Goal: Answer question/provide support

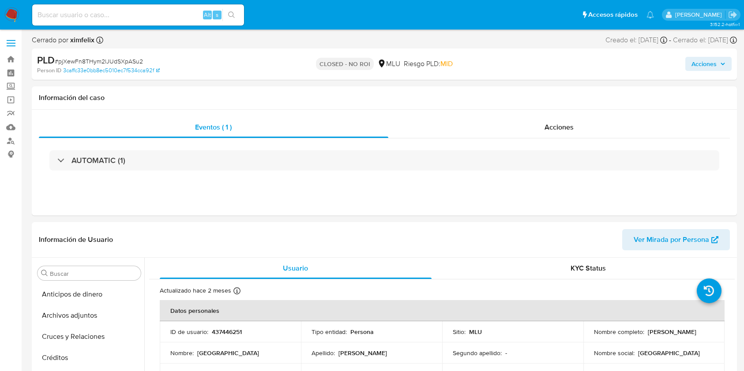
select select "10"
click at [110, 8] on div "Alt s" at bounding box center [138, 14] width 212 height 21
click at [113, 17] on input at bounding box center [138, 14] width 212 height 11
paste input "hlQl85uSUIS8VHB0CpEXtk7c"
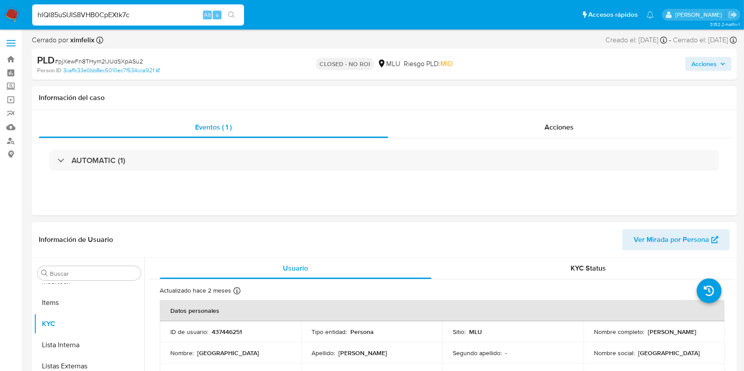
type input "hlQl85uSUIS8VHB0CpEXtk7c"
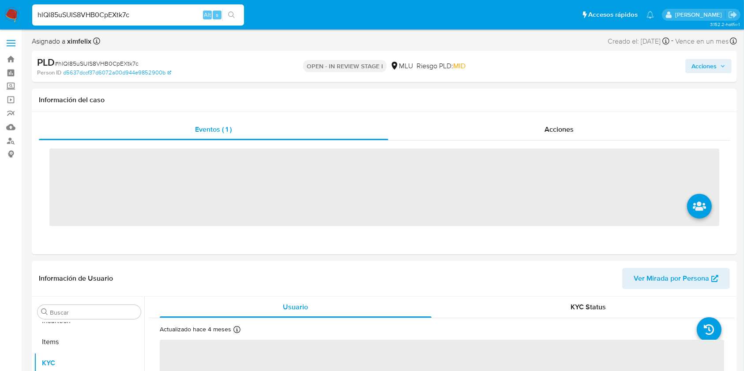
scroll to position [373, 0]
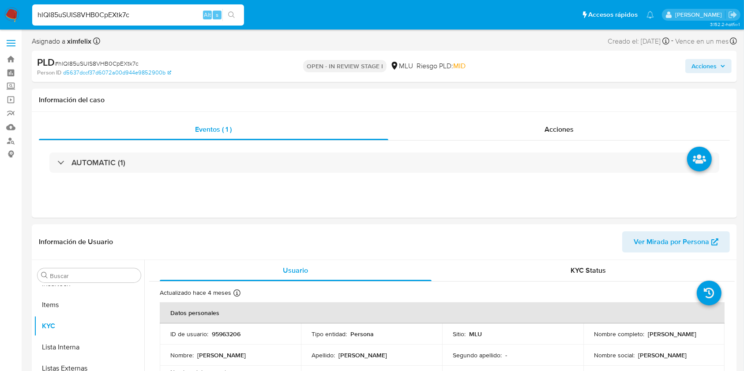
select select "10"
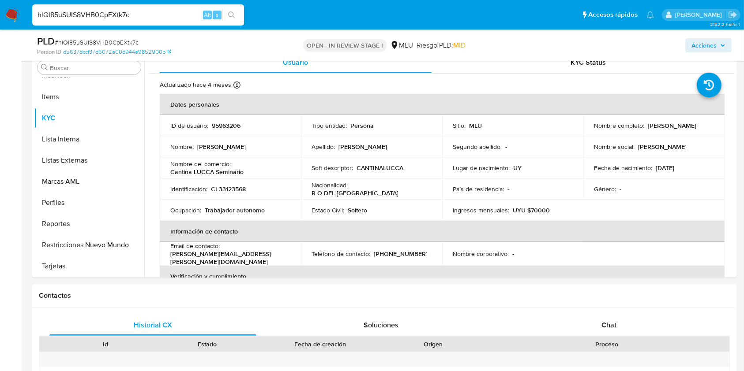
scroll to position [176, 0]
drag, startPoint x: 657, startPoint y: 131, endPoint x: 590, endPoint y: 134, distance: 66.2
click at [590, 134] on td "Nombre completo : Ignacio Gamio D'Agosto" at bounding box center [653, 126] width 141 height 21
copy p "[PERSON_NAME]"
click at [128, 12] on input "hlQl85uSUIS8VHB0CpEXtk7c" at bounding box center [138, 14] width 212 height 11
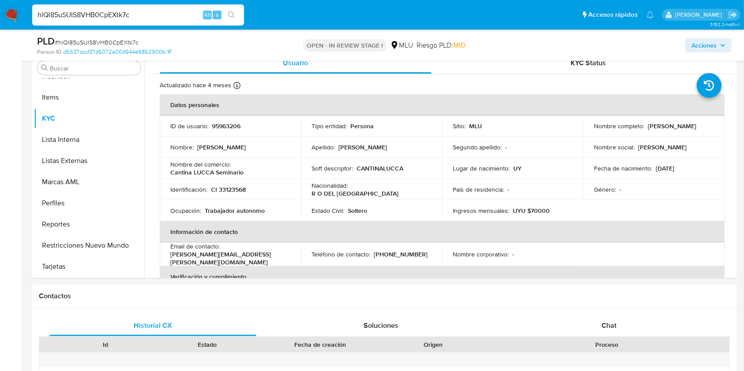
click at [128, 12] on input "hlQl85uSUIS8VHB0CpEXtk7c" at bounding box center [138, 14] width 212 height 11
click at [88, 16] on input "hlQl85uSUIS8VHB0CpEXtk7c" at bounding box center [138, 14] width 212 height 11
drag, startPoint x: 645, startPoint y: 131, endPoint x: 586, endPoint y: 131, distance: 59.6
click at [586, 131] on td "Nombre completo : Ignacio Gamio D'Agosto" at bounding box center [653, 126] width 141 height 21
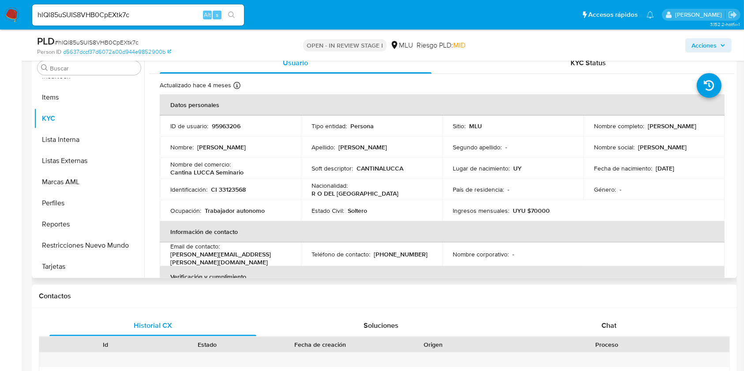
copy p "Ignacio Gamio D'Agosto"
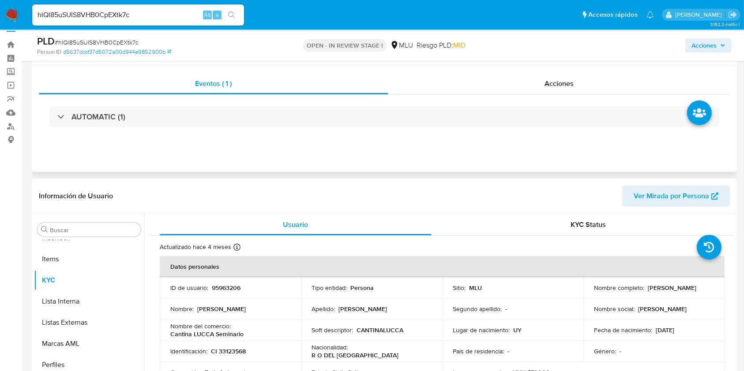
scroll to position [13, 0]
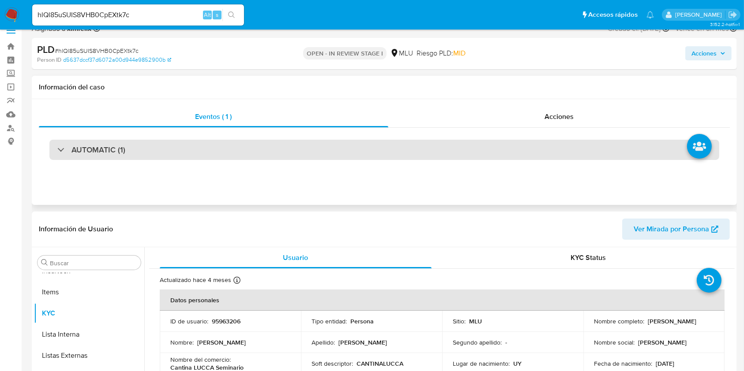
click at [159, 154] on div "AUTOMATIC (1)" at bounding box center [384, 150] width 670 height 20
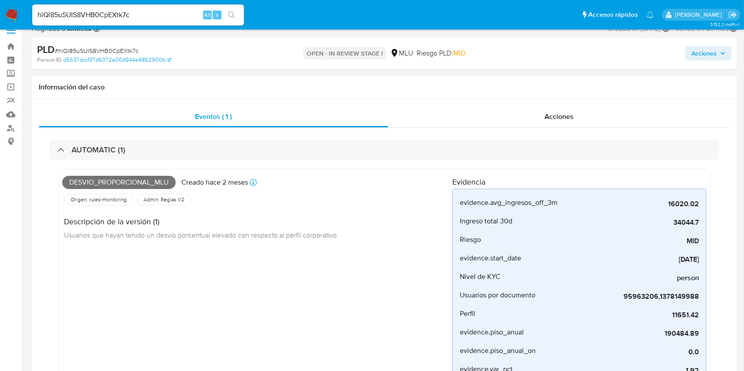
click at [124, 181] on span "Desvio_proporcional_mlu" at bounding box center [118, 182] width 113 height 13
copy span "Desvio_proporcional_mlu"
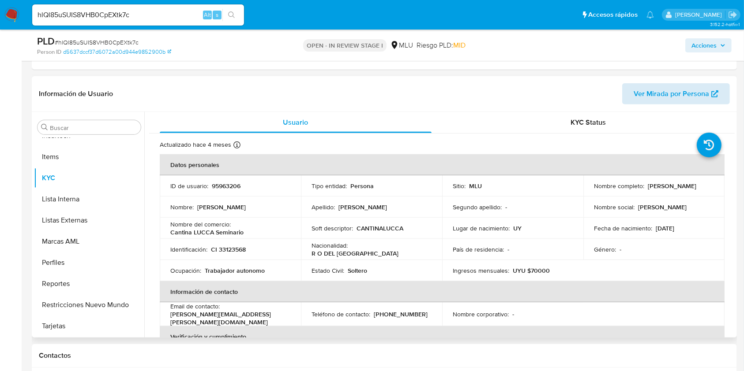
scroll to position [419, 0]
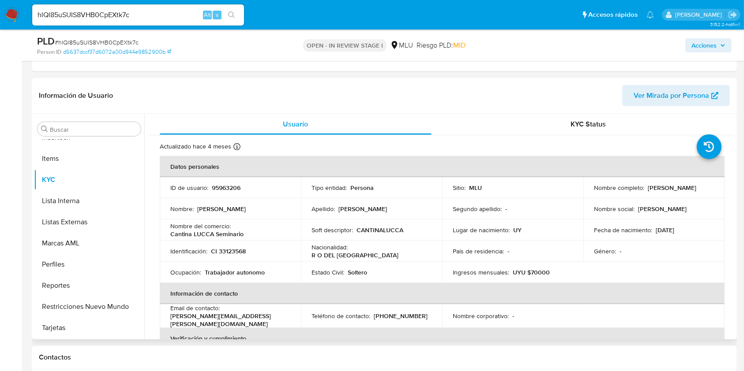
click at [671, 83] on div "Información de Usuario Ver Mirada por Persona" at bounding box center [384, 96] width 705 height 36
click at [671, 90] on span "Ver Mirada por Persona" at bounding box center [671, 95] width 75 height 21
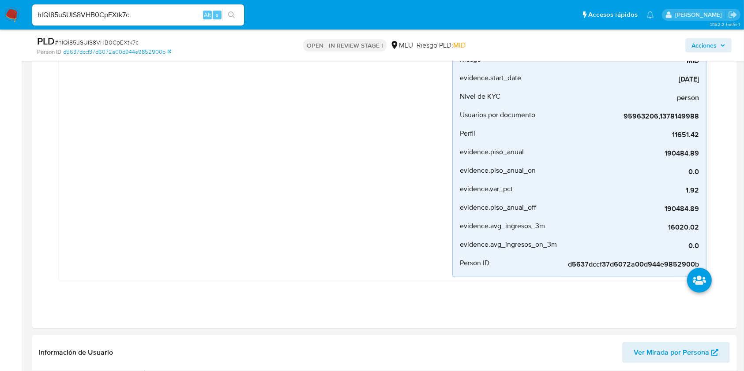
scroll to position [0, 0]
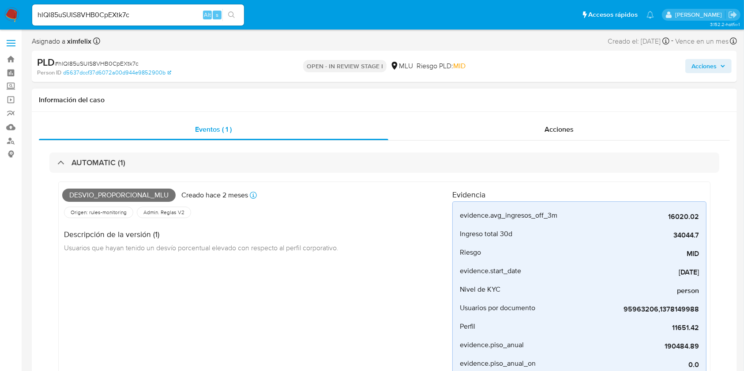
click at [125, 198] on span "Desvio_proporcional_mlu" at bounding box center [118, 195] width 113 height 13
copy span "Desvio_proporcional_mlu"
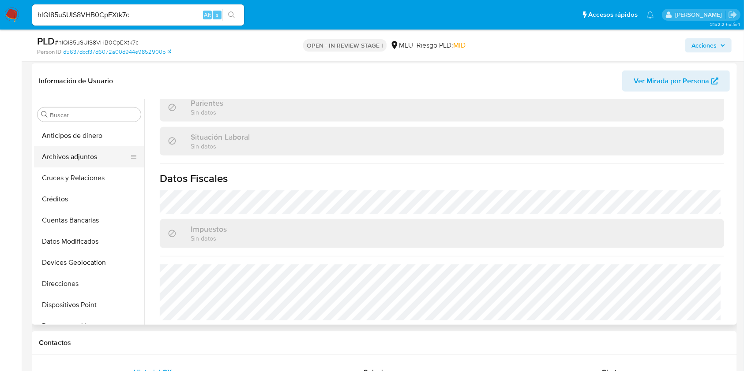
click at [98, 152] on button "Archivos adjuntos" at bounding box center [85, 156] width 103 height 21
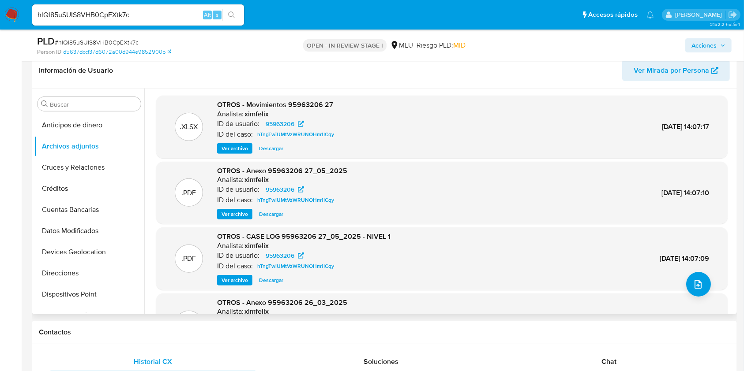
click at [245, 277] on span "Ver archivo" at bounding box center [234, 280] width 26 height 9
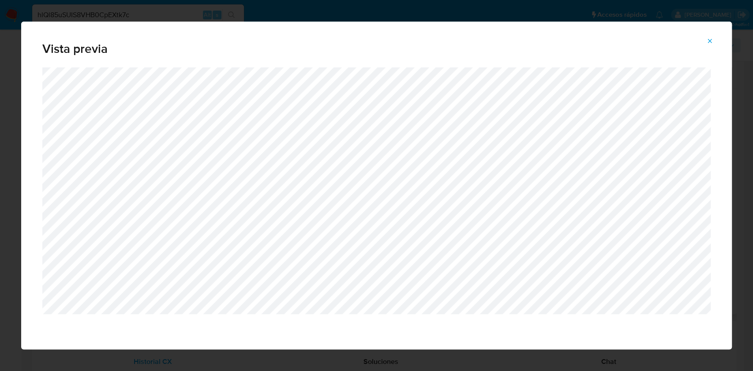
click at [707, 42] on icon "Attachment preview" at bounding box center [709, 41] width 7 height 7
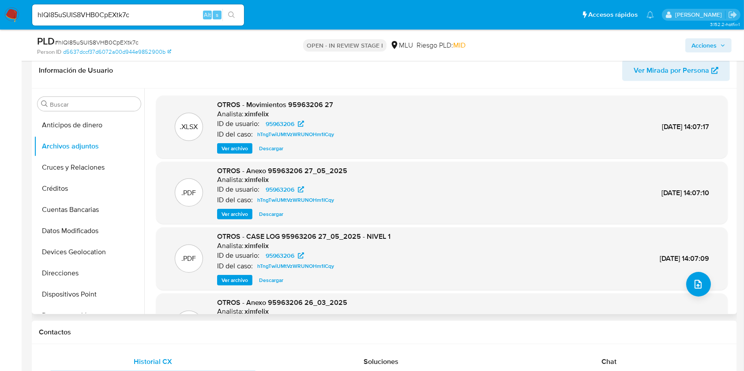
click at [240, 215] on span "Ver archivo" at bounding box center [234, 214] width 26 height 9
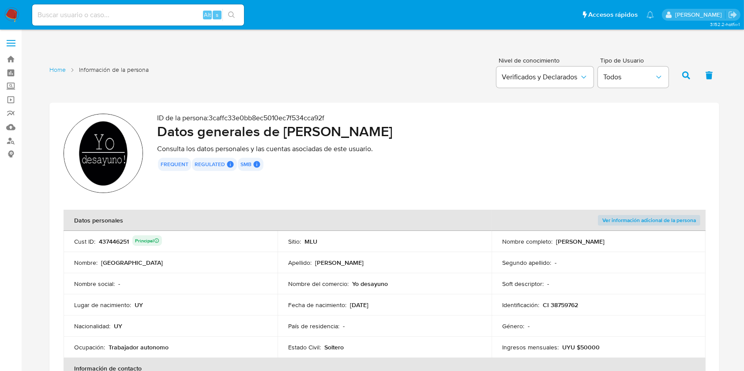
click at [167, 18] on input at bounding box center [138, 14] width 212 height 11
paste input "ohkm14PCiEtXOC2bu8s3vjfb"
type input "ohkm14PCiEtXOC2bu8s3vjfb"
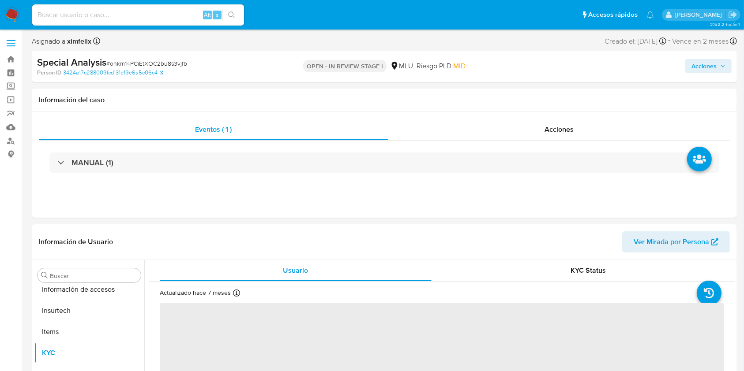
scroll to position [373, 0]
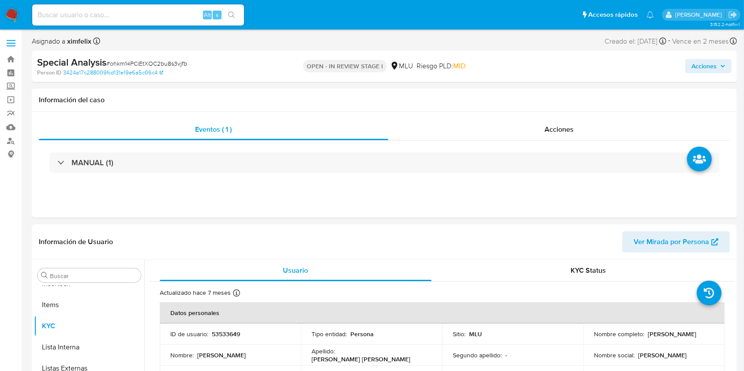
select select "10"
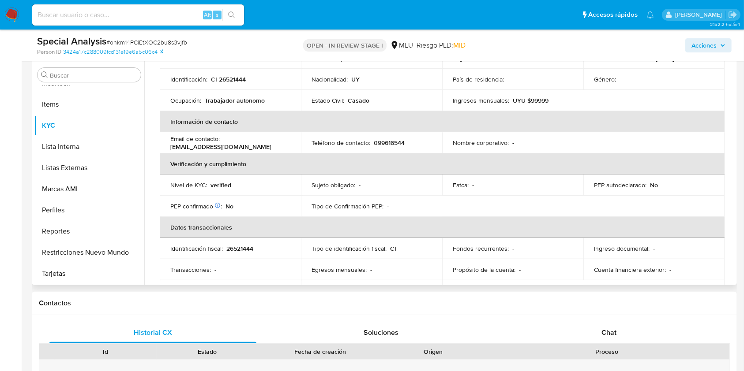
scroll to position [176, 0]
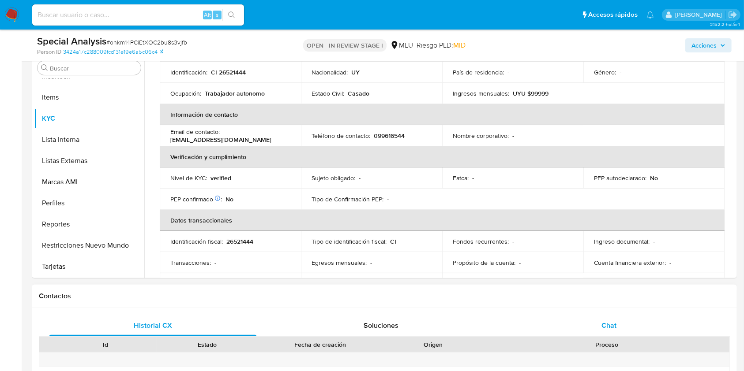
click at [633, 321] on div "Chat" at bounding box center [609, 325] width 207 height 21
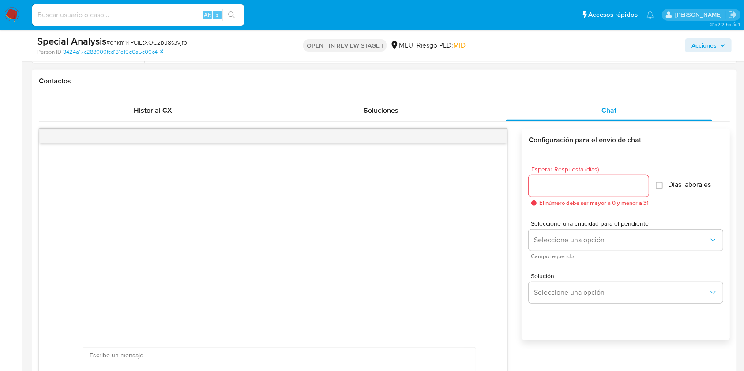
scroll to position [412, 0]
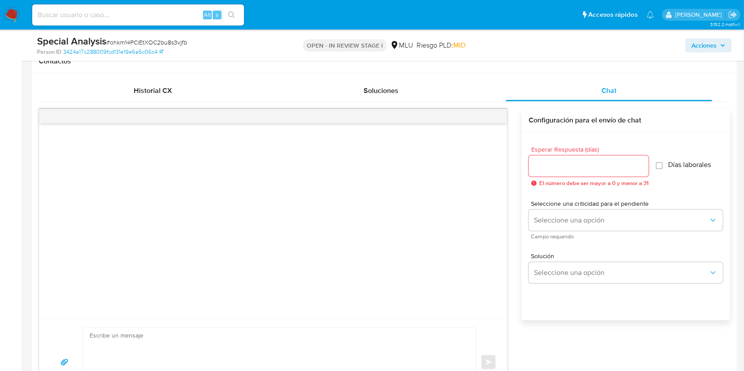
click at [560, 171] on input "Esperar Respuesta (días)" at bounding box center [589, 166] width 120 height 11
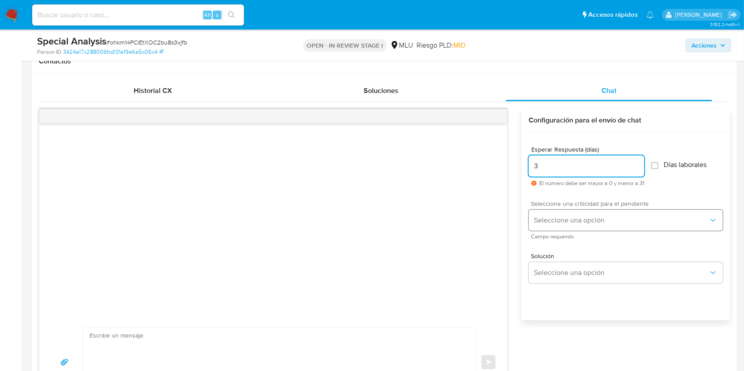
type input "3"
click at [554, 218] on span "Seleccione una opción" at bounding box center [621, 220] width 175 height 9
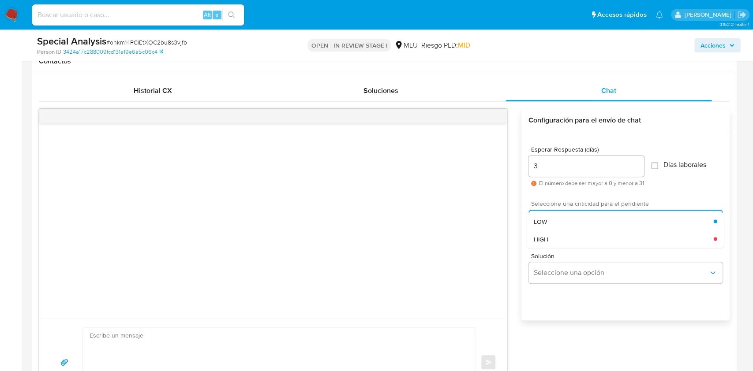
click at [534, 211] on button "Seleccione una opción" at bounding box center [626, 220] width 194 height 21
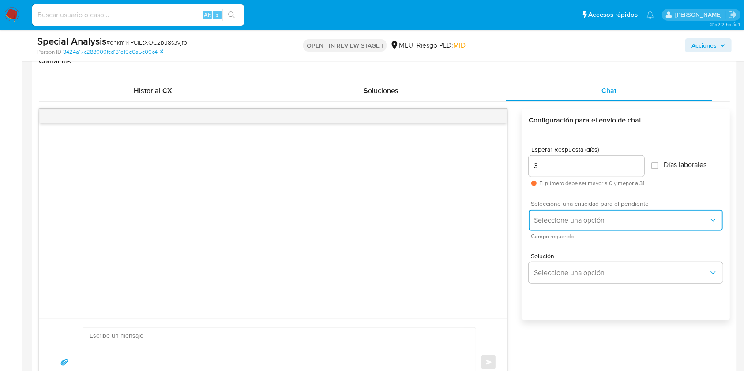
click at [539, 216] on span "Seleccione una opción" at bounding box center [621, 220] width 175 height 9
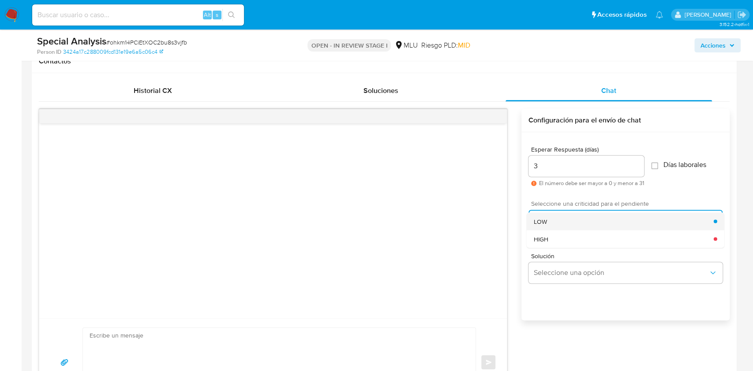
click at [539, 224] on span "LOW" at bounding box center [540, 222] width 13 height 8
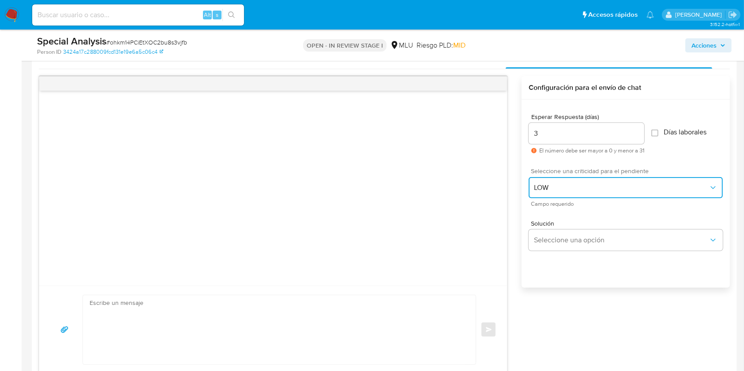
scroll to position [470, 0]
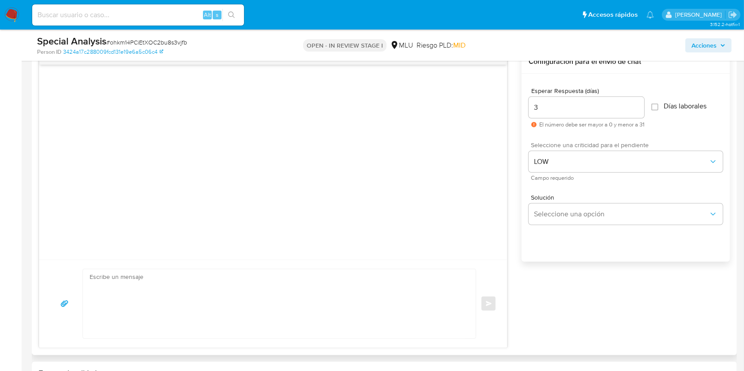
click at [390, 303] on textarea at bounding box center [277, 304] width 375 height 69
paste textarea "Buenos días Fernando, Te contactamos ya que necesitamos verificar algunos datos…"
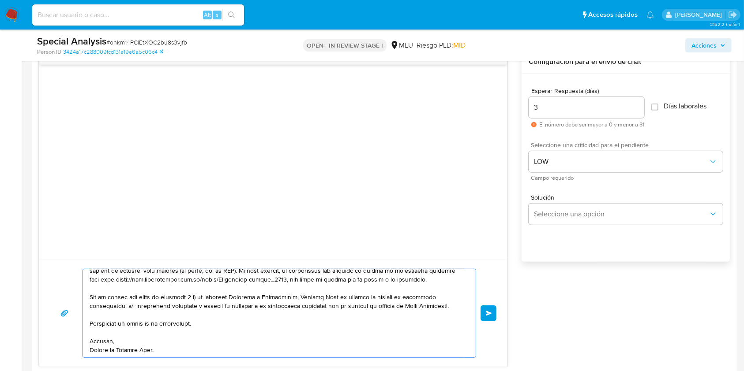
scroll to position [152, 0]
type textarea "Buenos días Fernando, Te contactamos ya que necesitamos verificar algunos datos…"
click at [492, 311] on button "Enviar" at bounding box center [488, 314] width 16 height 16
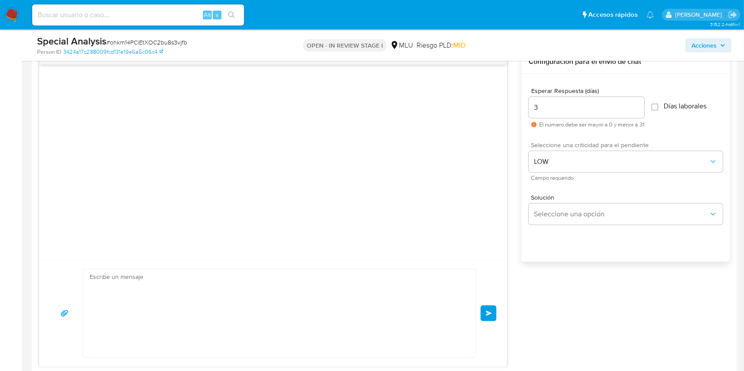
scroll to position [120, 0]
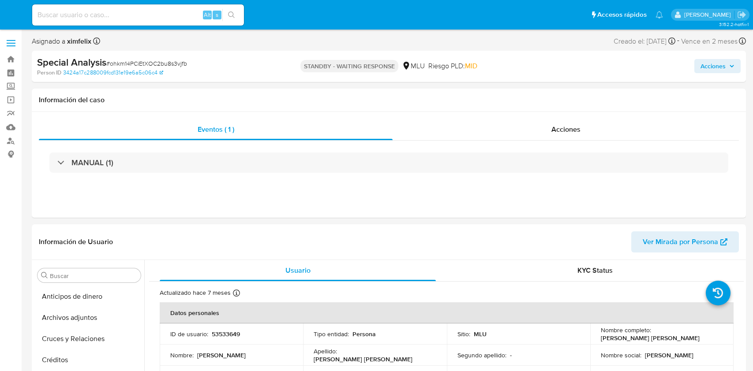
select select "10"
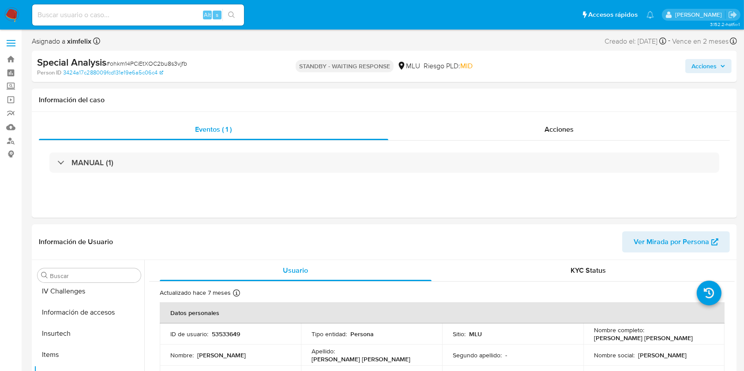
scroll to position [373, 0]
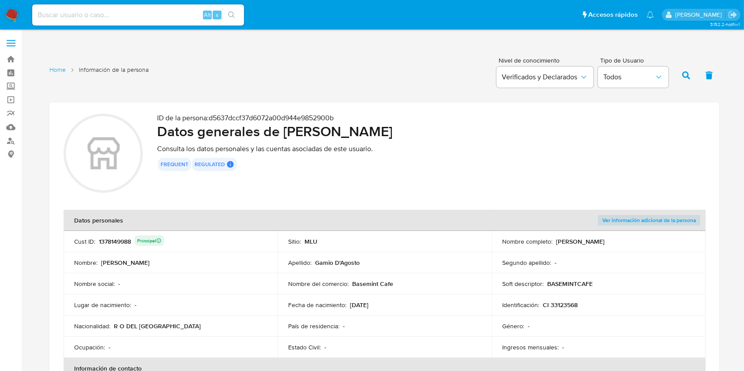
click at [554, 304] on p "CI 33123568" at bounding box center [560, 305] width 35 height 8
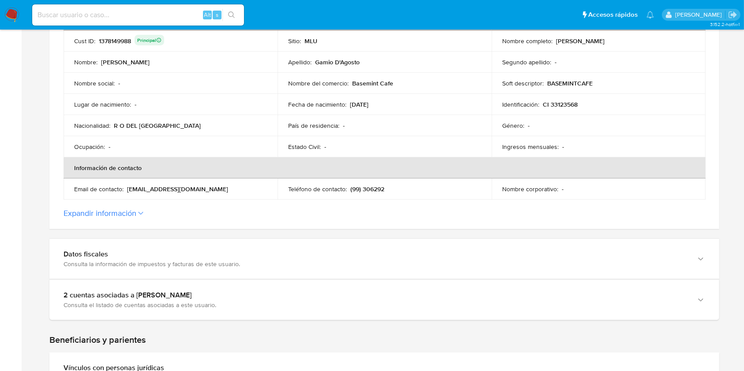
scroll to position [207, 0]
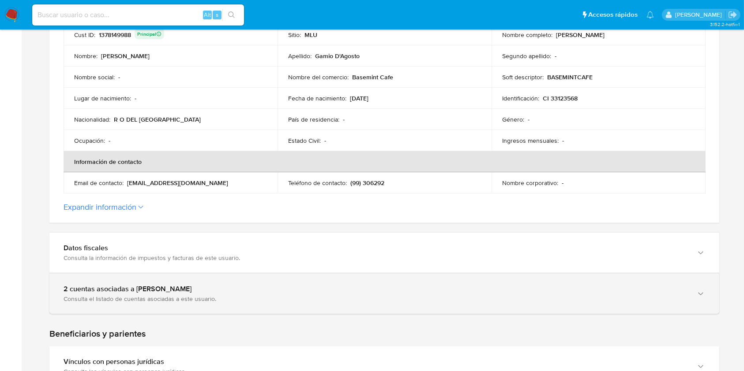
click at [385, 311] on div "2 cuentas asociadas a Ignacio Gamio D'Agosto Consulta el listado de cuentas aso…" at bounding box center [384, 294] width 670 height 40
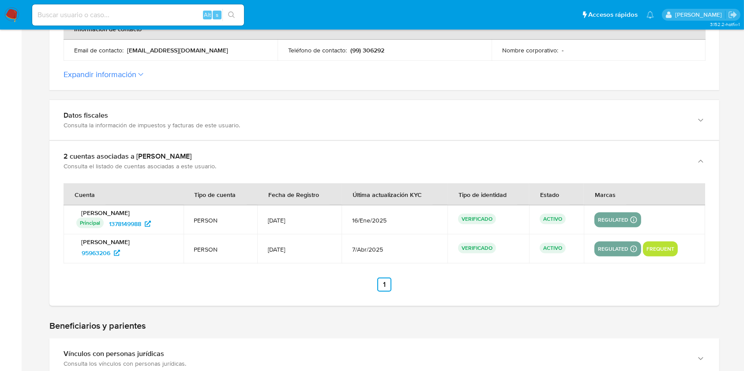
scroll to position [341, 0]
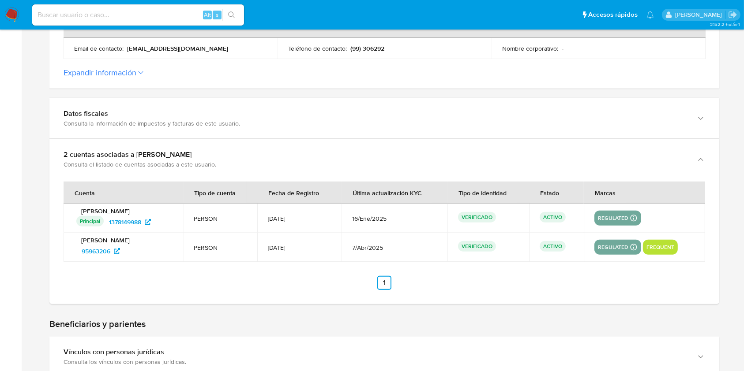
drag, startPoint x: 146, startPoint y: 259, endPoint x: 76, endPoint y: 259, distance: 69.7
click at [76, 259] on td "Ignacio Gamio D'Agosto 95963206" at bounding box center [124, 247] width 120 height 29
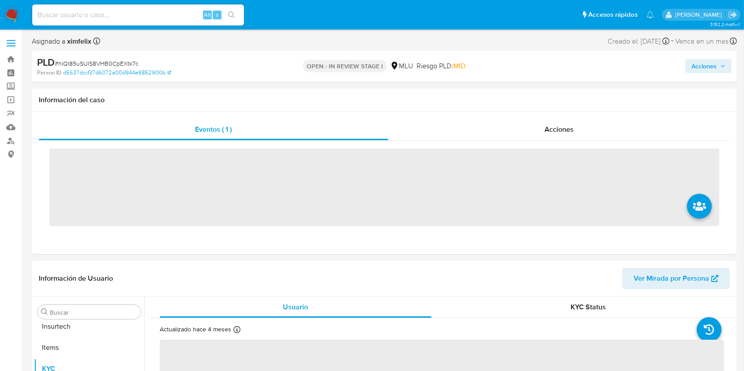
scroll to position [373, 0]
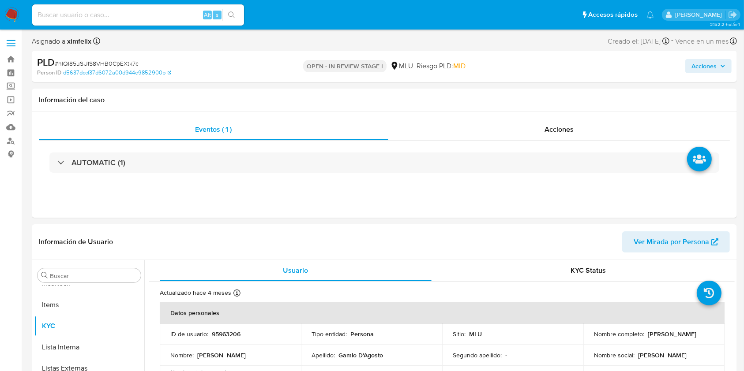
select select "10"
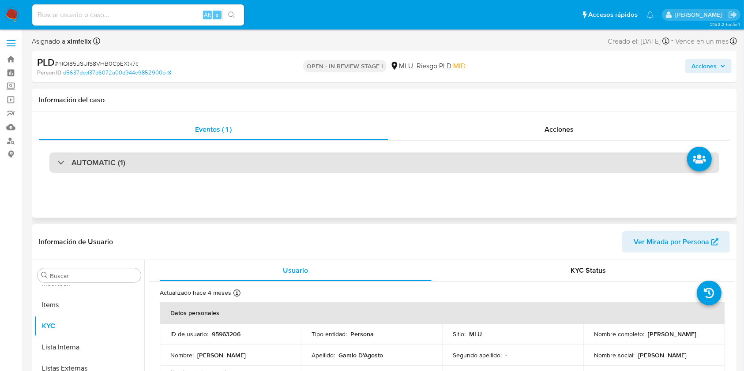
click at [326, 163] on div "AUTOMATIC (1)" at bounding box center [384, 163] width 670 height 20
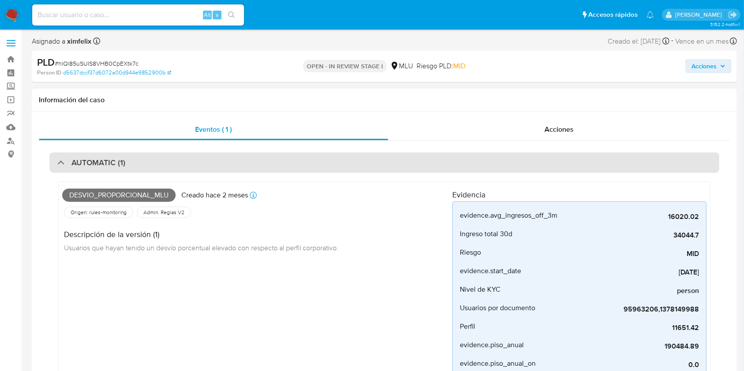
click at [326, 163] on div "AUTOMATIC (1)" at bounding box center [384, 163] width 670 height 20
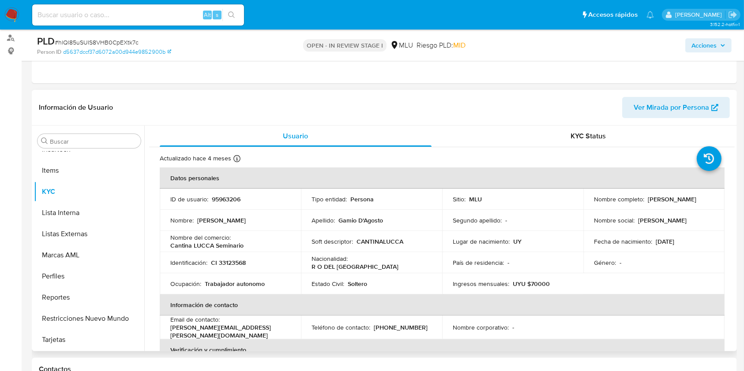
scroll to position [117, 0]
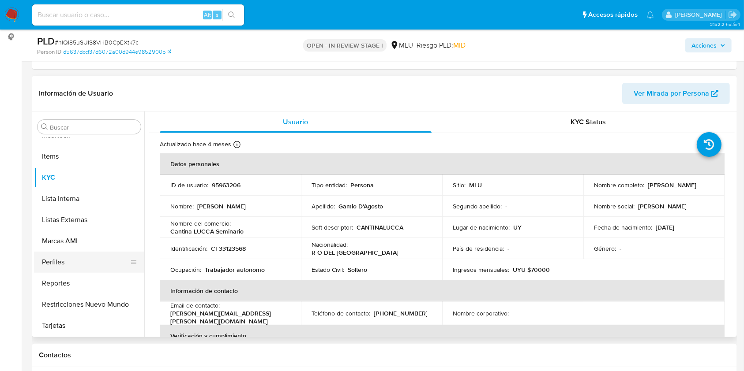
click at [70, 258] on button "Perfiles" at bounding box center [85, 262] width 103 height 21
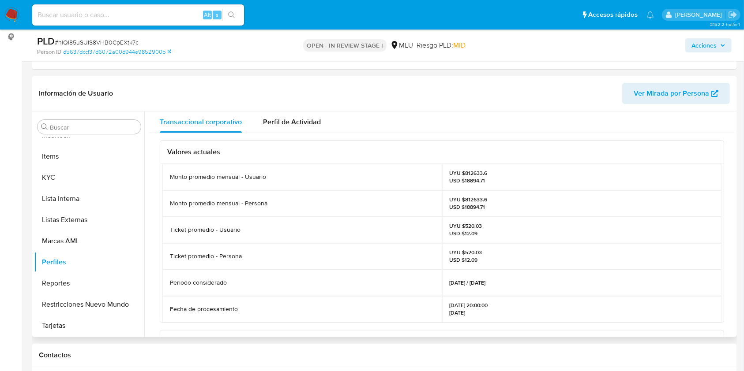
click at [467, 200] on p "UYU $812633.6 USD $18894.71" at bounding box center [469, 203] width 38 height 14
copy p "812633.6"
drag, startPoint x: 72, startPoint y: 170, endPoint x: 86, endPoint y: 174, distance: 15.1
click at [71, 169] on button "KYC" at bounding box center [85, 177] width 103 height 21
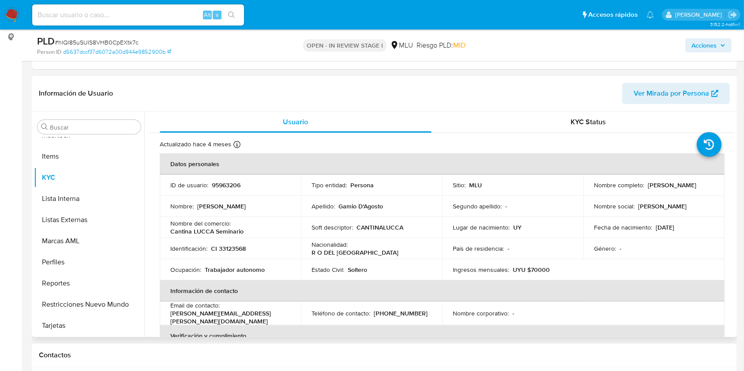
drag, startPoint x: 661, startPoint y: 187, endPoint x: 590, endPoint y: 188, distance: 71.5
click at [590, 188] on td "Nombre completo : Ignacio Gamio D'Agosto" at bounding box center [653, 185] width 141 height 21
copy p "[PERSON_NAME]"
click at [229, 248] on p "CI 33123568" at bounding box center [228, 249] width 35 height 8
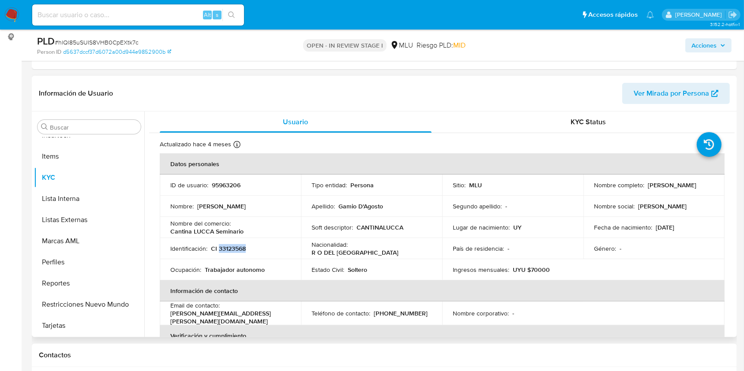
copy p "33123568"
click at [386, 226] on p "CANTINALUCCA" at bounding box center [379, 228] width 47 height 8
copy p "CANTINALUCCA"
click at [218, 233] on p "Cantina LUCCA Seminario" at bounding box center [206, 232] width 73 height 8
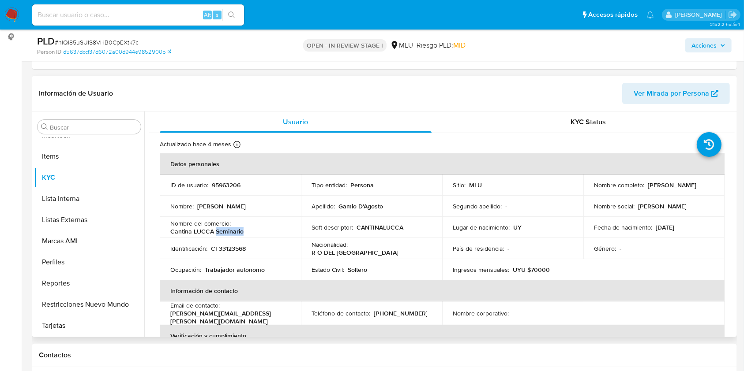
click at [218, 233] on p "Cantina LUCCA Seminario" at bounding box center [206, 232] width 73 height 8
click at [244, 232] on div "Nombre del comercio : Cantina LUCCA Seminario" at bounding box center [230, 228] width 120 height 16
drag, startPoint x: 244, startPoint y: 231, endPoint x: 172, endPoint y: 233, distance: 71.9
click at [172, 233] on div "Nombre del comercio : Cantina LUCCA Seminario" at bounding box center [230, 228] width 120 height 16
copy p "Cantina LUCCA Seminario"
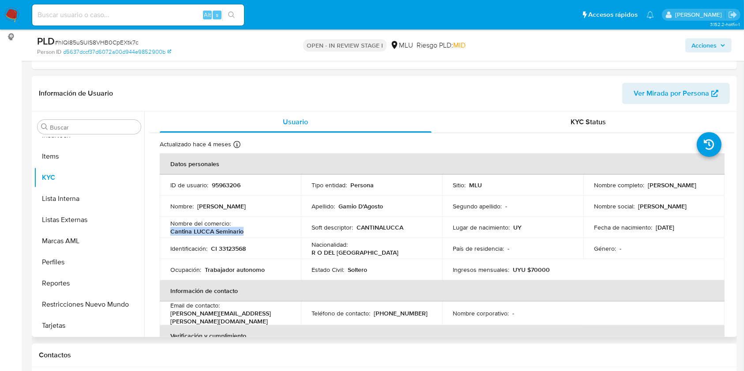
copy p "Cantina LUCCA Seminario"
click at [544, 295] on th "Información de contacto" at bounding box center [442, 291] width 565 height 21
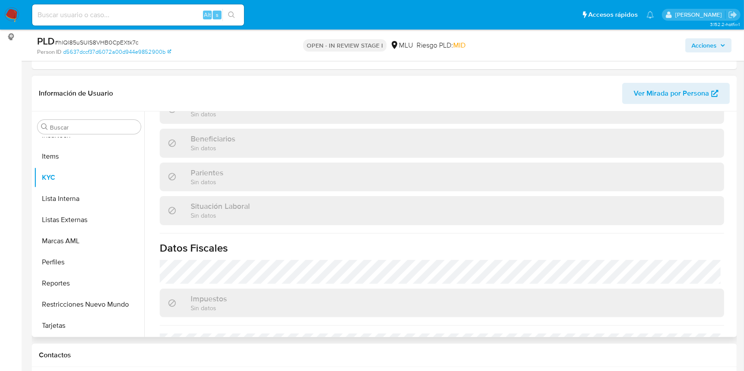
scroll to position [443, 0]
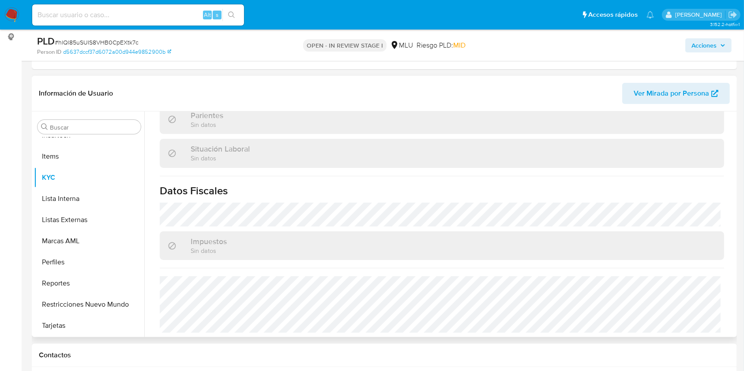
click at [671, 95] on span "Ver Mirada por Persona" at bounding box center [671, 93] width 75 height 21
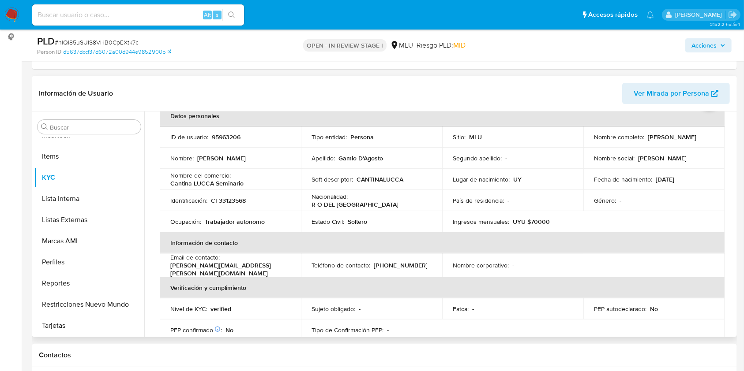
scroll to position [0, 0]
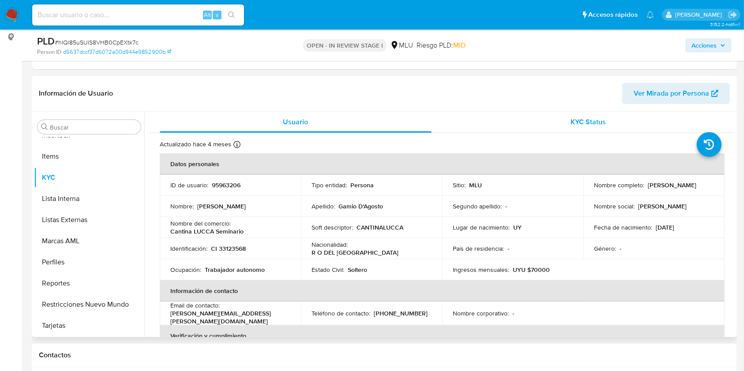
click at [570, 124] on span "KYC Status" at bounding box center [587, 122] width 35 height 10
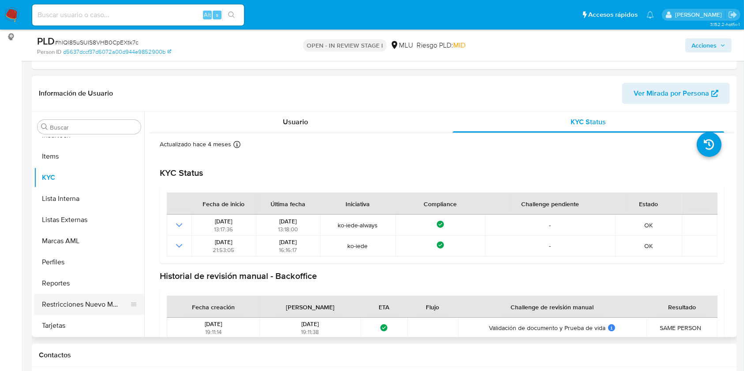
click at [74, 308] on button "Restricciones Nuevo Mundo" at bounding box center [85, 304] width 103 height 21
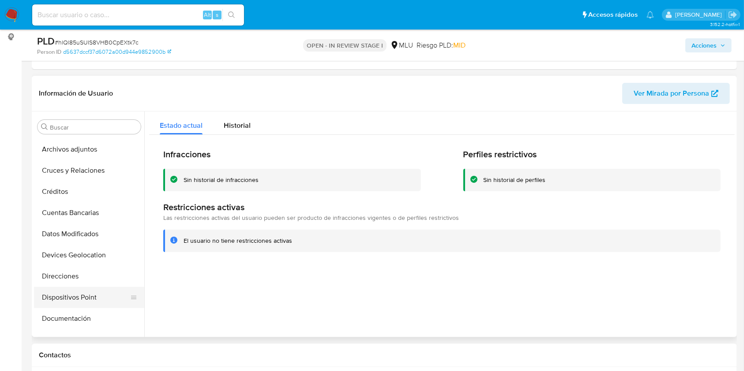
scroll to position [138, 0]
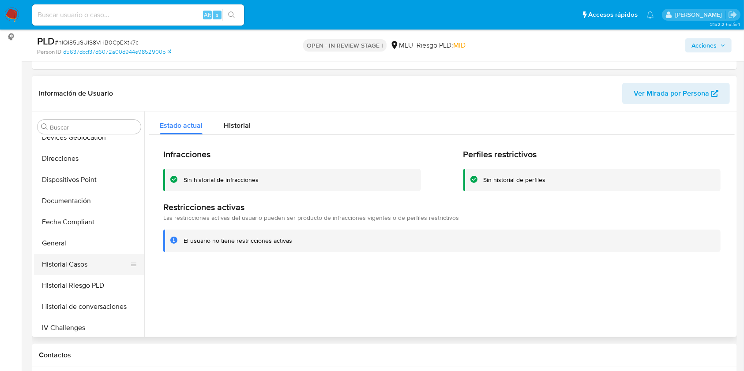
click at [93, 262] on button "Historial Casos" at bounding box center [85, 264] width 103 height 21
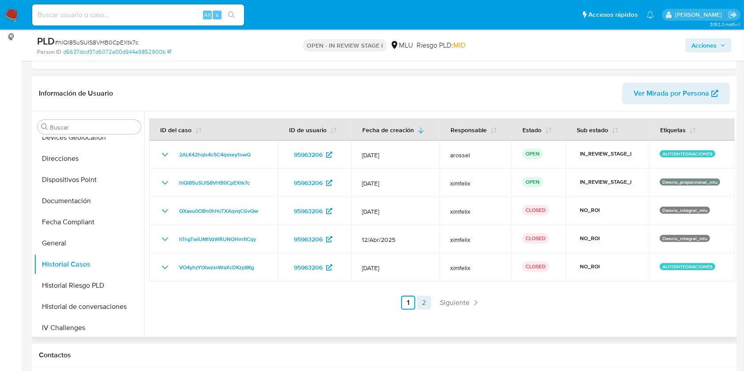
click at [422, 302] on link "2" at bounding box center [424, 303] width 14 height 14
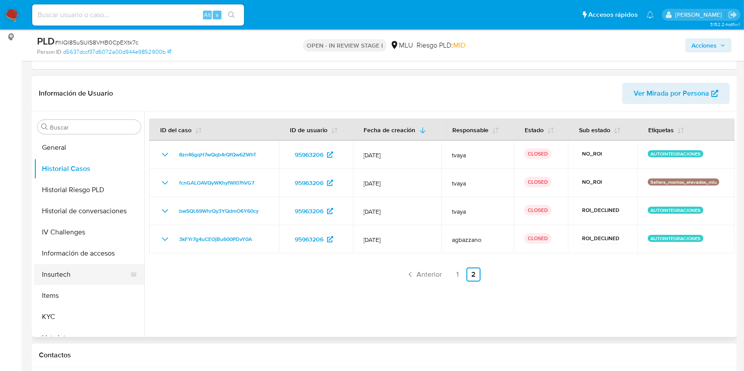
scroll to position [235, 0]
click at [71, 309] on button "KYC" at bounding box center [85, 315] width 103 height 21
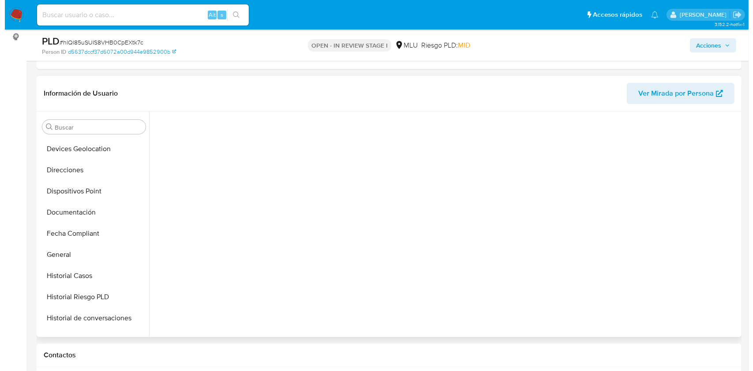
scroll to position [0, 0]
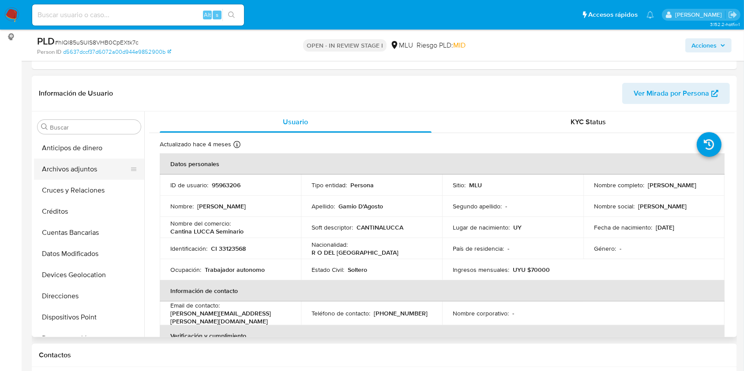
click at [97, 172] on button "Archivos adjuntos" at bounding box center [85, 169] width 103 height 21
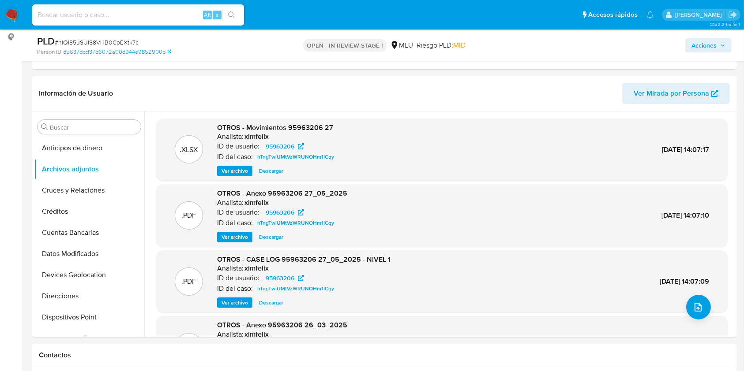
click at [328, 10] on ul "Pausado Ver notificaciones Alt s Accesos rápidos Presiona las siguientes teclas…" at bounding box center [343, 15] width 630 height 22
click at [688, 305] on button "upload-file" at bounding box center [698, 307] width 25 height 25
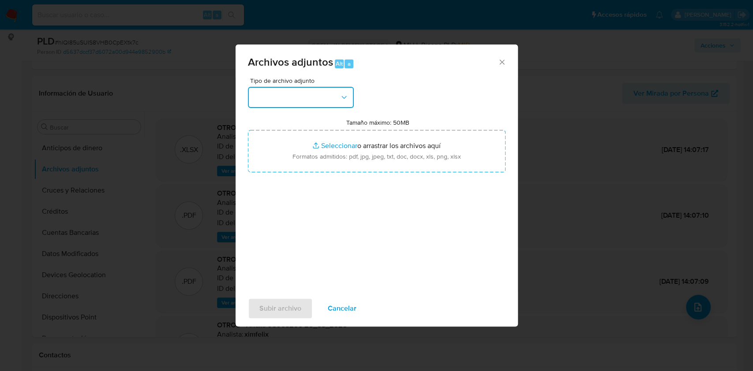
click at [312, 94] on button "button" at bounding box center [301, 97] width 106 height 21
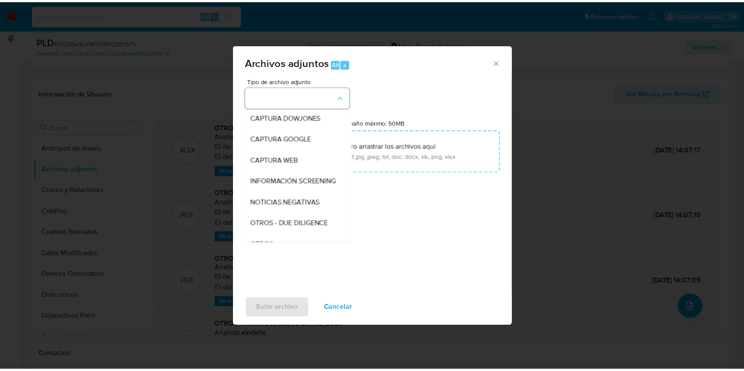
scroll to position [46, 0]
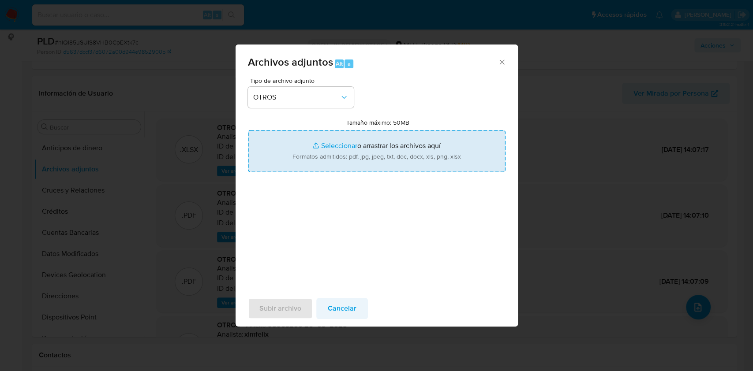
type input "C:\fakepath\Anexo 95963206 13_08_2025.pdf"
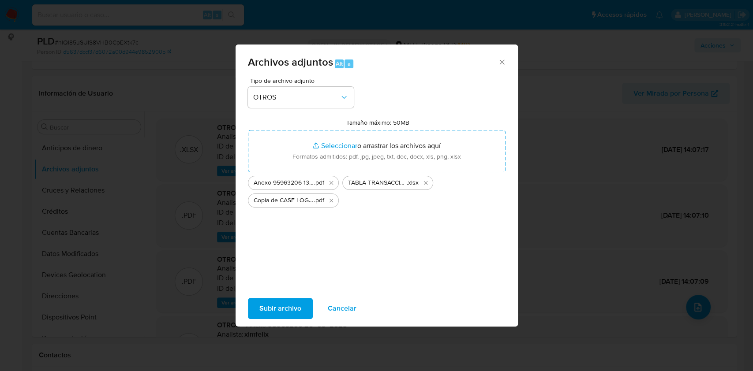
drag, startPoint x: 328, startPoint y: 202, endPoint x: 341, endPoint y: 244, distance: 44.2
click at [329, 202] on icon "Eliminar Copia de CASE LOG 95963206 13_08_2025 - NIVEL 1.pdf" at bounding box center [331, 200] width 7 height 7
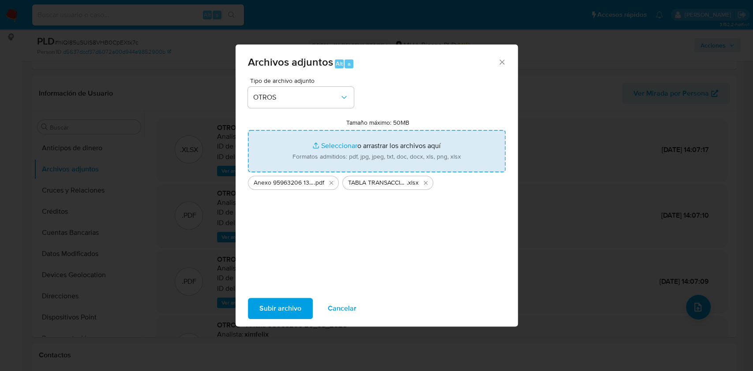
type input "C:\fakepath\CASE LOG 95963206 13_08_2025 - NIVEL 1.pdf"
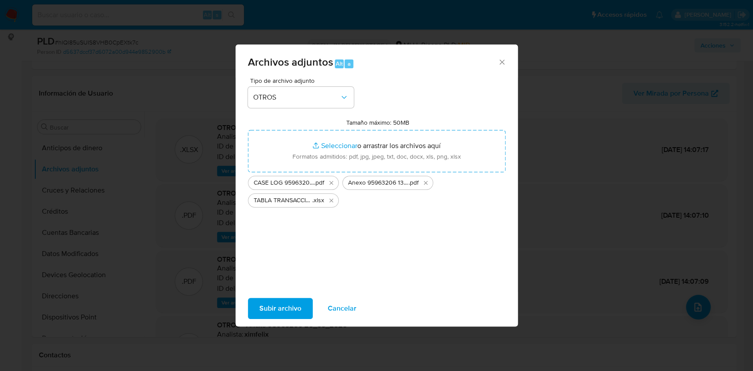
click at [289, 306] on span "Subir archivo" at bounding box center [280, 308] width 42 height 19
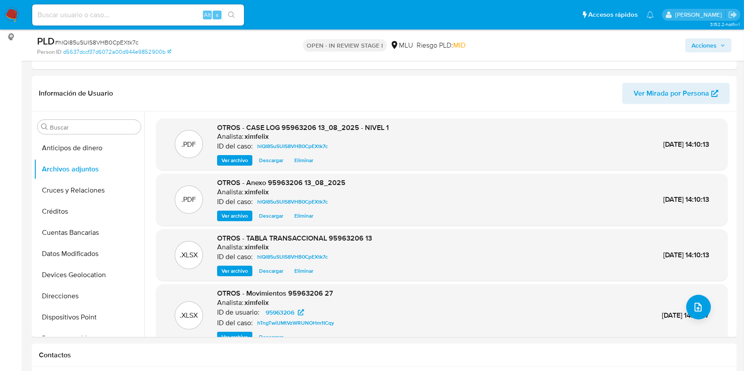
click at [695, 44] on span "Acciones" at bounding box center [703, 45] width 25 height 14
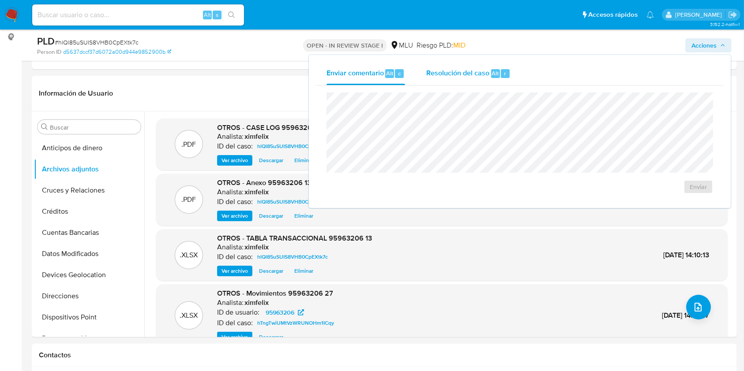
drag, startPoint x: 481, startPoint y: 72, endPoint x: 469, endPoint y: 80, distance: 14.1
click at [480, 75] on span "Resolución del caso" at bounding box center [457, 73] width 63 height 10
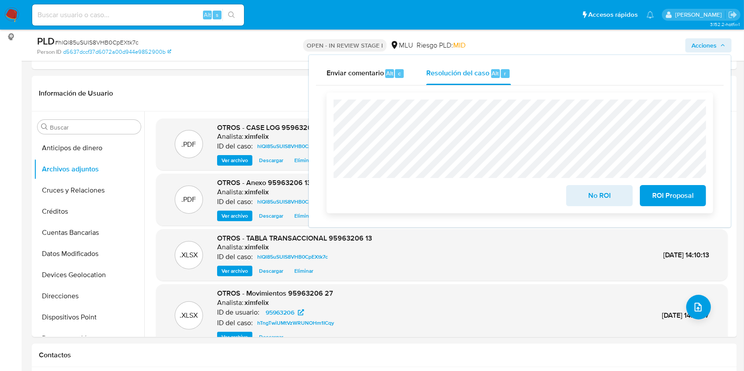
click at [586, 195] on span "No ROI" at bounding box center [599, 195] width 43 height 19
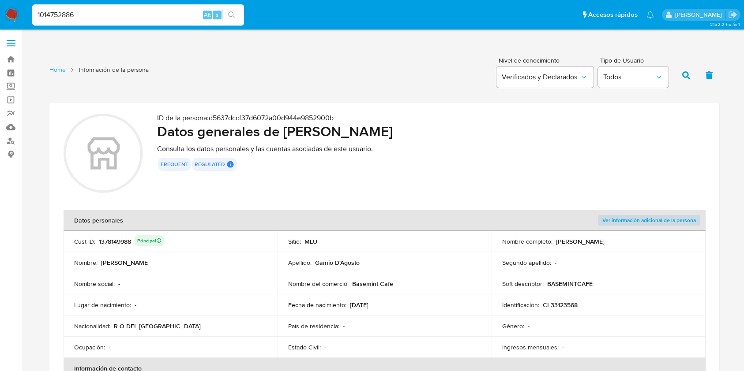
scroll to position [341, 0]
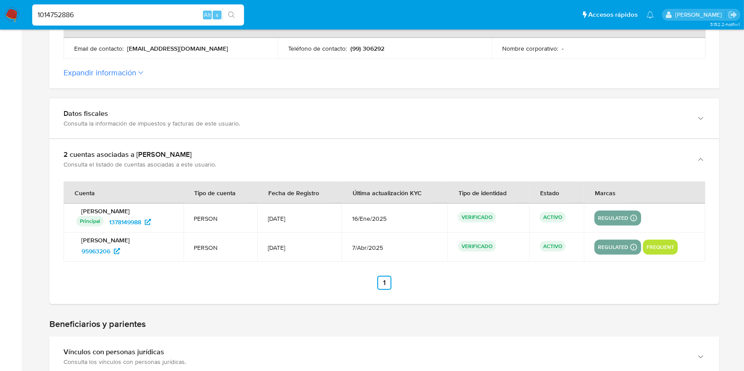
type input "1014752886"
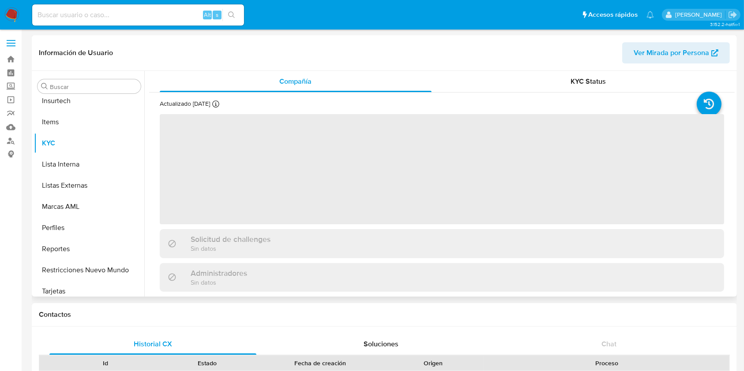
scroll to position [373, 0]
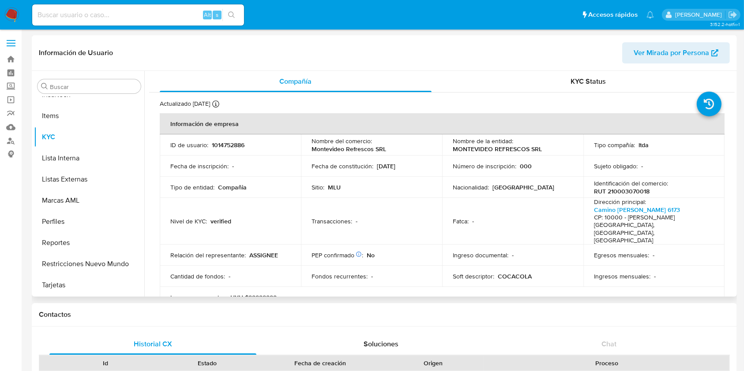
select select "10"
drag, startPoint x: 542, startPoint y: 145, endPoint x: 451, endPoint y: 150, distance: 90.6
click at [453, 150] on div "Nombre de la entidad : MONTEVIDEO REFRESCOS SRL" at bounding box center [513, 145] width 120 height 16
copy p "MONTEVIDEO REFRESCOS SRL"
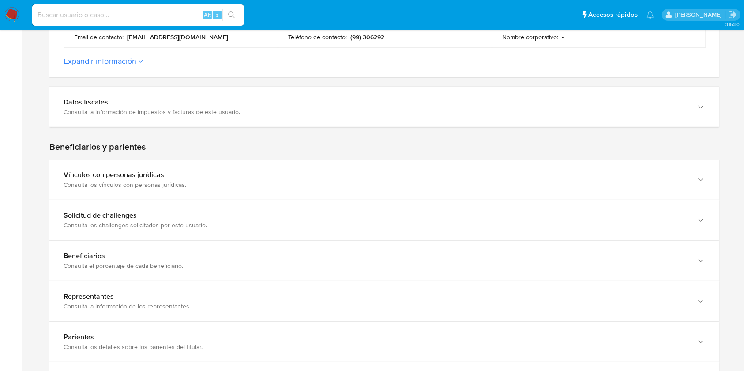
scroll to position [235, 0]
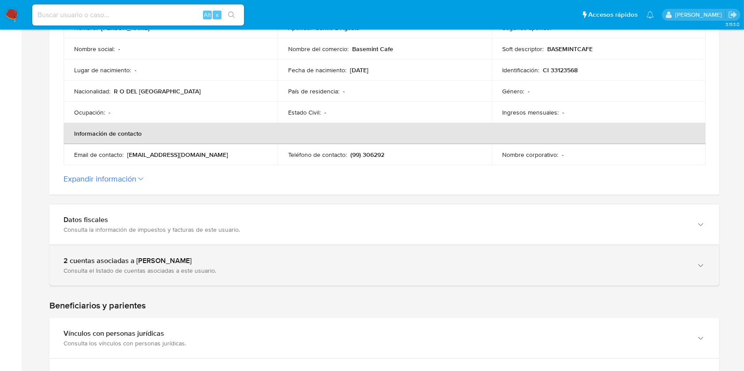
click at [173, 268] on div "Consulta el listado de cuentas asociadas a este usuario." at bounding box center [376, 271] width 624 height 8
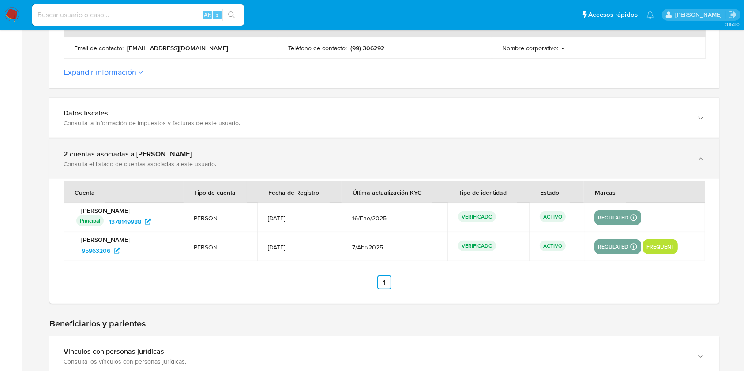
scroll to position [353, 0]
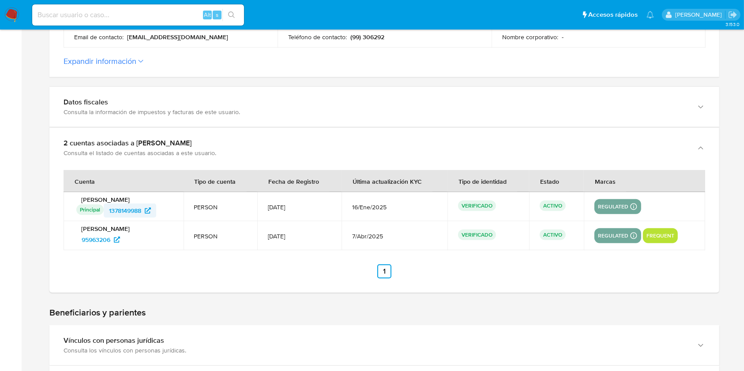
drag, startPoint x: 165, startPoint y: 212, endPoint x: 109, endPoint y: 210, distance: 56.1
click at [109, 210] on div "Principal Identificado como usuario principal 1378149988" at bounding box center [124, 211] width 97 height 14
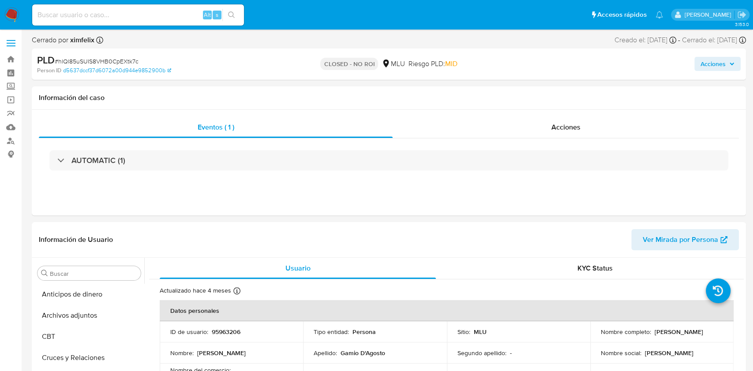
select select "10"
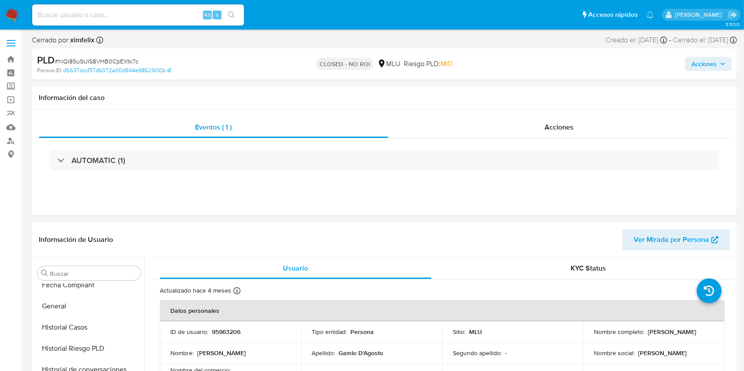
scroll to position [394, 0]
click at [145, 13] on input at bounding box center [138, 14] width 212 height 11
paste input "CGngRqWpJD06D0qdcKVXi10D"
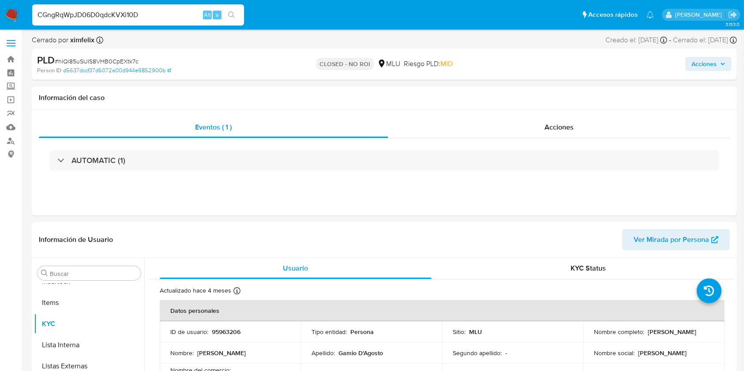
type input "CGngRqWpJD06D0qdcKVXi10D"
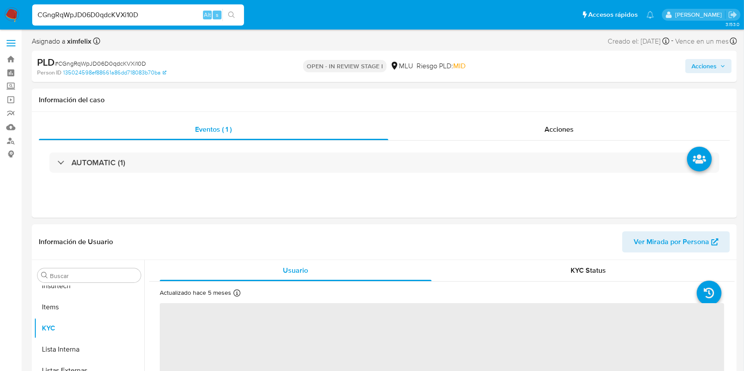
scroll to position [394, 0]
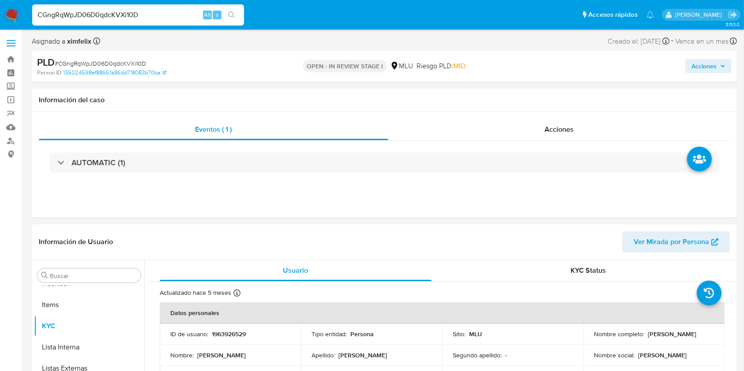
select select "10"
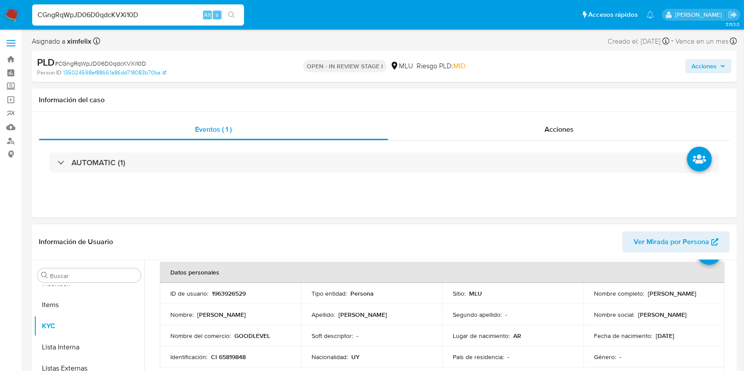
scroll to position [59, 0]
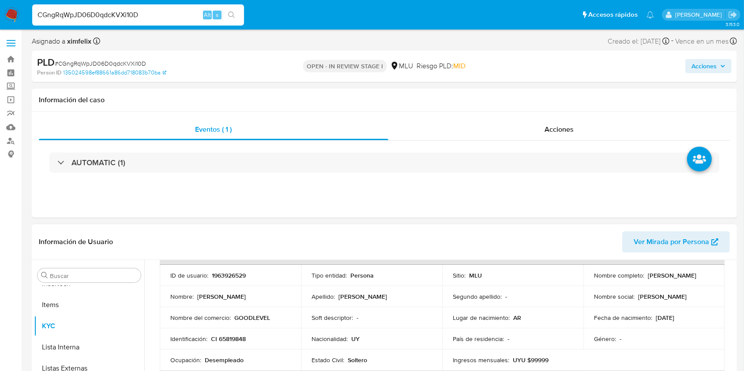
drag, startPoint x: 668, startPoint y: 283, endPoint x: 587, endPoint y: 279, distance: 81.7
click at [587, 279] on td "Nombre completo : Matias Pedro Lugli Ferreira" at bounding box center [653, 275] width 141 height 21
copy p "[PERSON_NAME] [PERSON_NAME]"
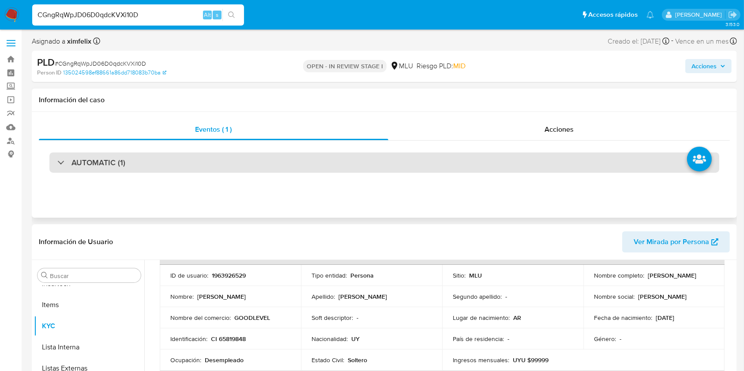
click at [197, 161] on div "AUTOMATIC (1)" at bounding box center [384, 163] width 670 height 20
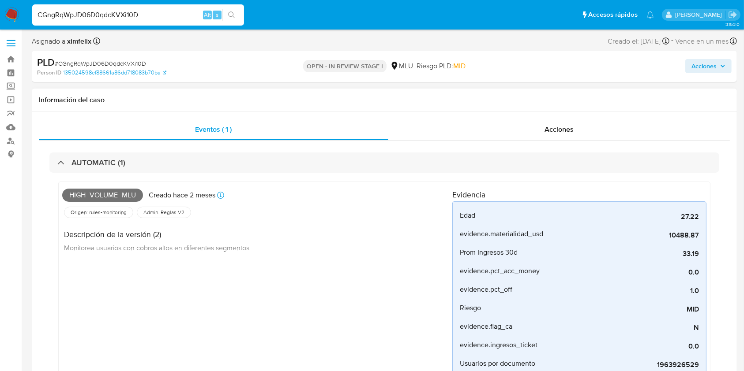
click at [124, 197] on span "High_volume_mlu" at bounding box center [102, 195] width 81 height 13
copy span "High_volume_mlu"
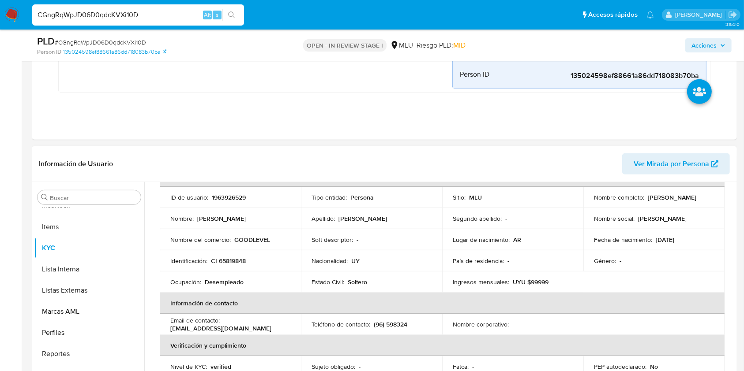
scroll to position [353, 0]
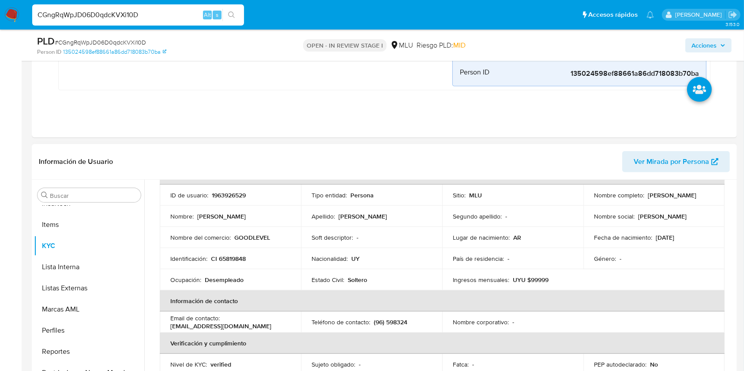
click at [229, 255] on p "CI 65819848" at bounding box center [228, 259] width 35 height 8
copy p "65819848"
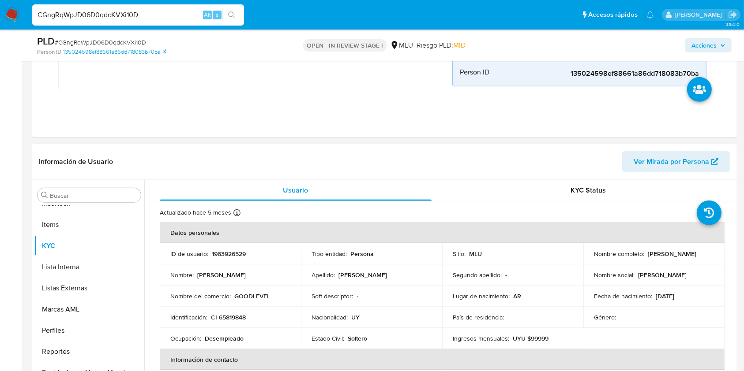
click at [668, 166] on span "Ver Mirada por Persona" at bounding box center [671, 161] width 75 height 21
click at [532, 184] on div "KYC Status" at bounding box center [589, 190] width 272 height 21
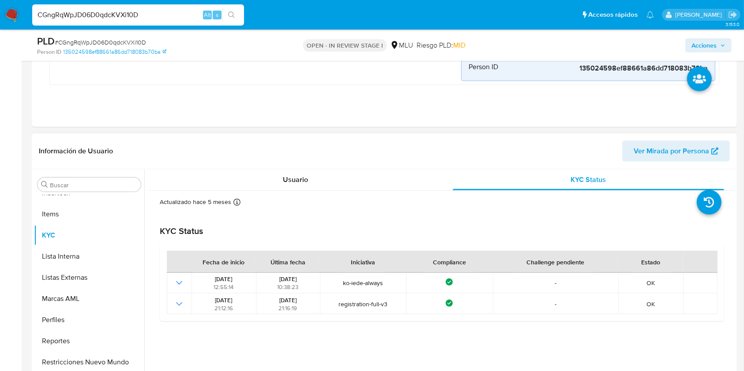
click at [319, 192] on div "Actualizado hace 5 meses Creado: 27/08/2024 21:12:15 Actualizado: 17/03/2025 10…" at bounding box center [441, 260] width 585 height 138
click at [317, 183] on div "Usuario" at bounding box center [296, 179] width 272 height 21
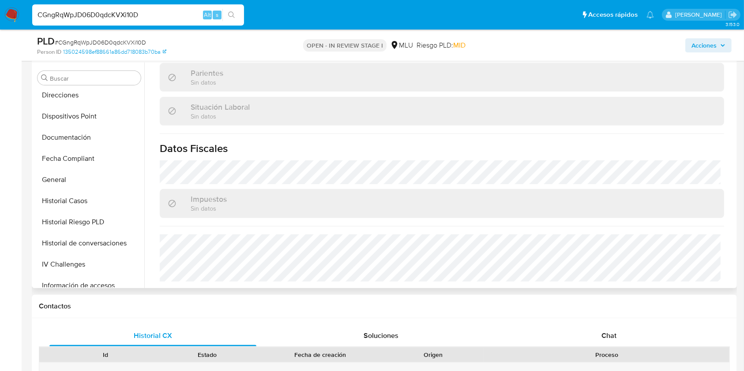
scroll to position [159, 0]
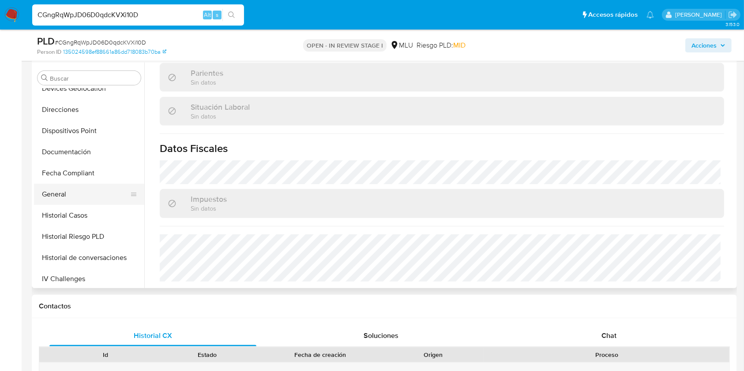
click at [82, 197] on button "General" at bounding box center [85, 194] width 103 height 21
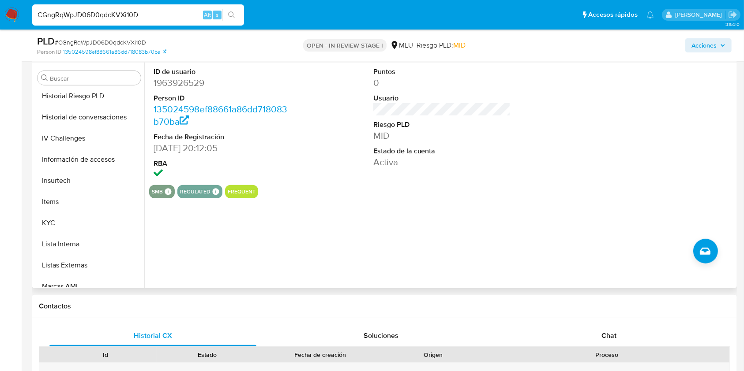
scroll to position [394, 0]
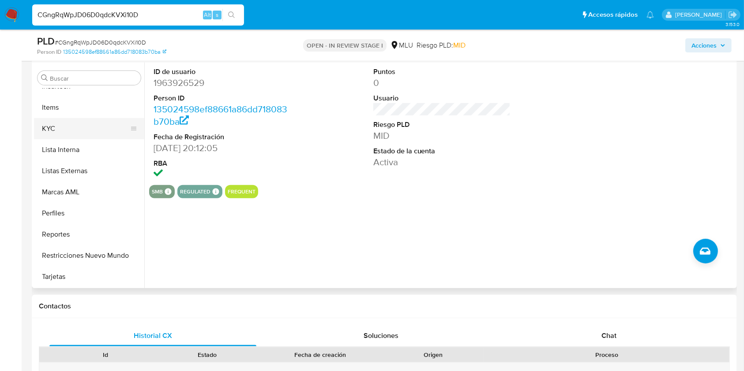
click at [54, 122] on button "KYC" at bounding box center [85, 128] width 103 height 21
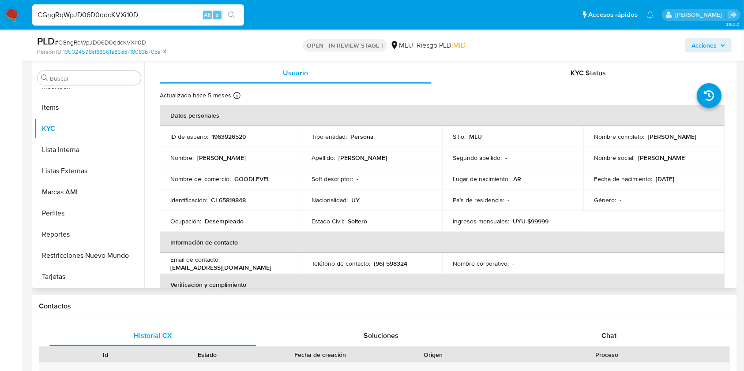
click at [233, 218] on p "Desempleado" at bounding box center [224, 222] width 39 height 8
copy p "Desempleado"
click at [251, 176] on p "GOODLEVEL" at bounding box center [252, 179] width 36 height 8
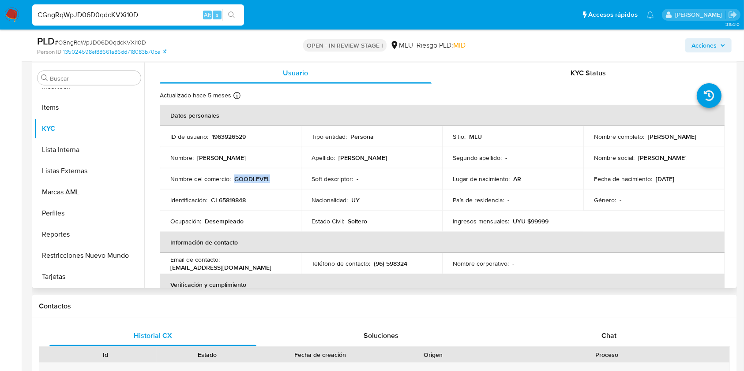
copy p "GOODLEVEL"
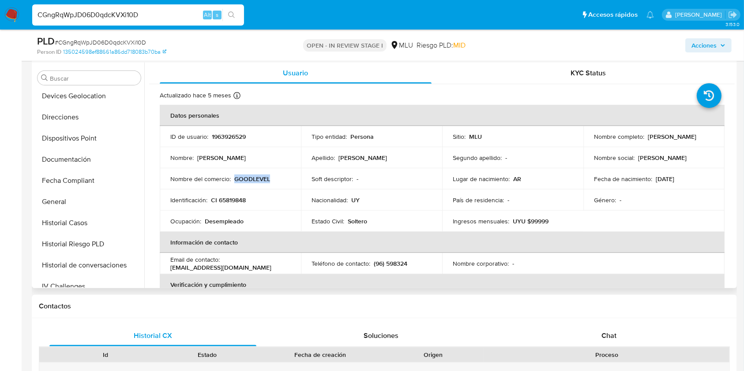
scroll to position [0, 0]
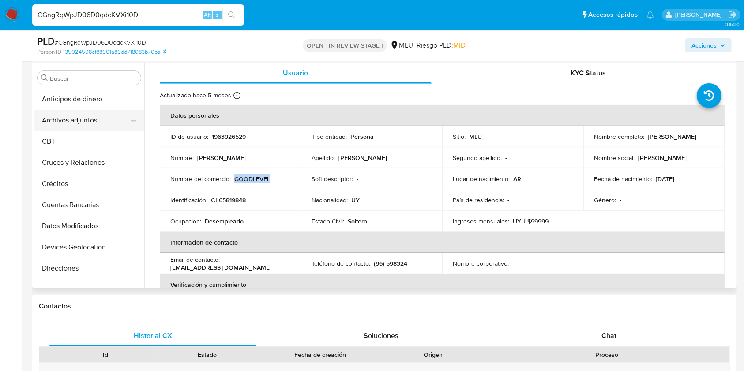
click at [108, 122] on button "Archivos adjuntos" at bounding box center [85, 120] width 103 height 21
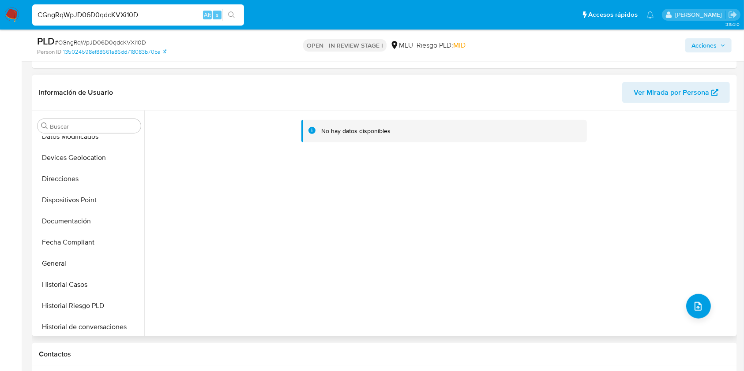
scroll to position [176, 0]
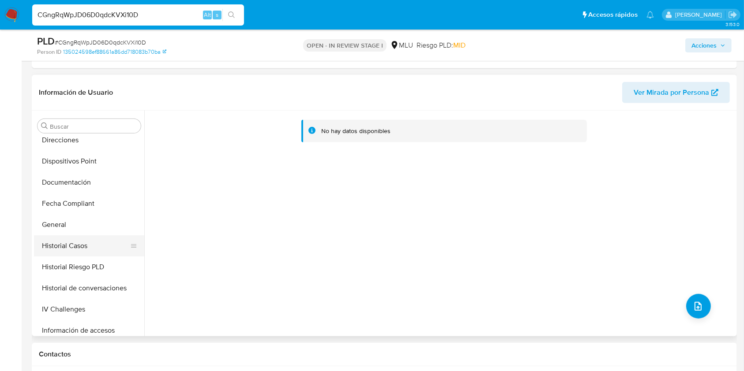
click at [82, 243] on button "Historial Casos" at bounding box center [85, 246] width 103 height 21
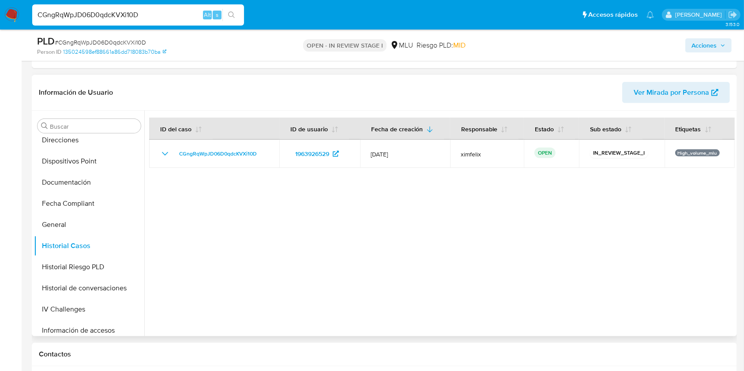
click at [306, 262] on div at bounding box center [439, 224] width 590 height 226
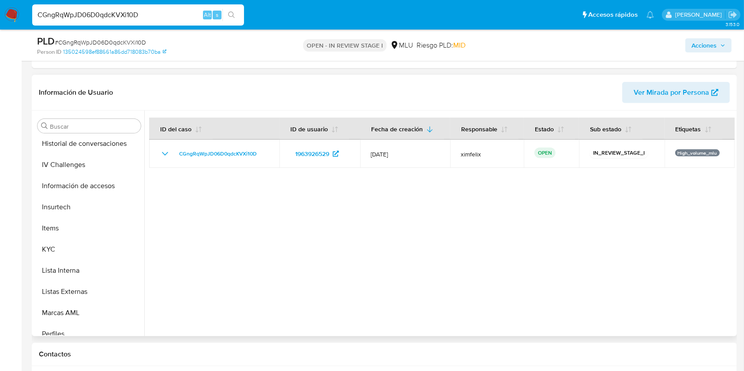
scroll to position [394, 0]
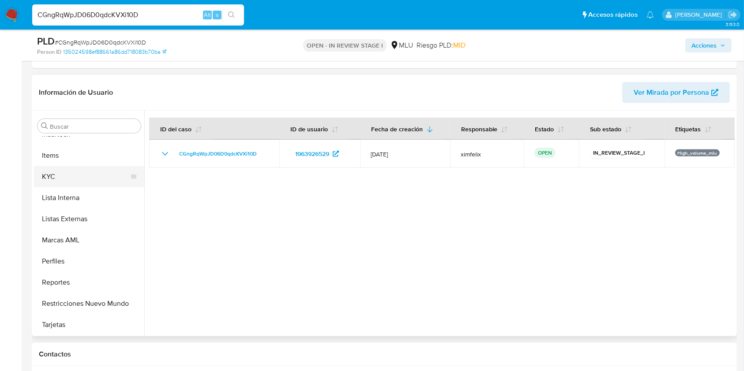
click at [76, 180] on button "KYC" at bounding box center [85, 176] width 103 height 21
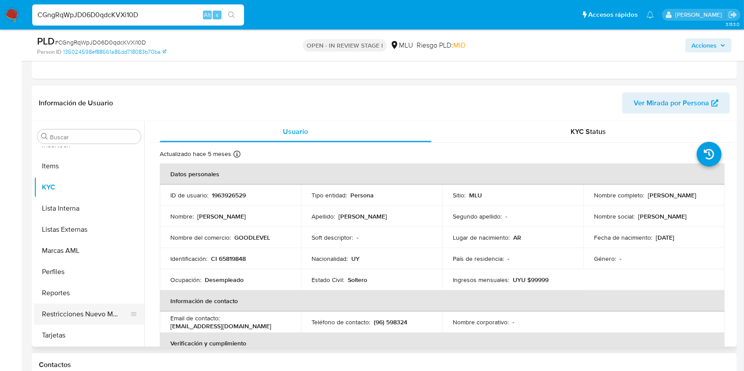
click at [91, 310] on button "Restricciones Nuevo Mundo" at bounding box center [85, 314] width 103 height 21
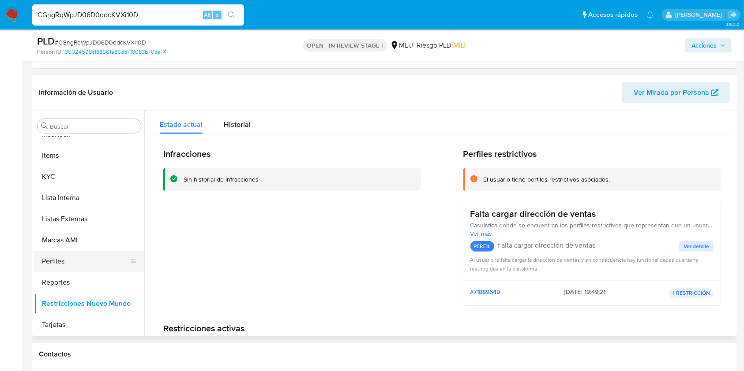
click at [92, 261] on button "Perfiles" at bounding box center [85, 261] width 103 height 21
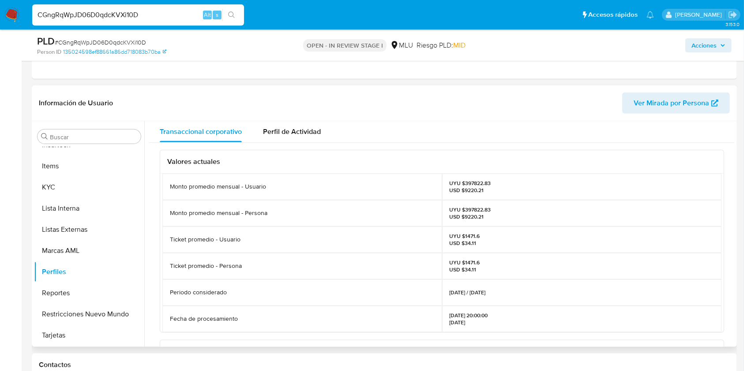
click at [477, 209] on p "UYU $397822.83 USD $9220.21" at bounding box center [470, 213] width 41 height 14
copy p "397822.83"
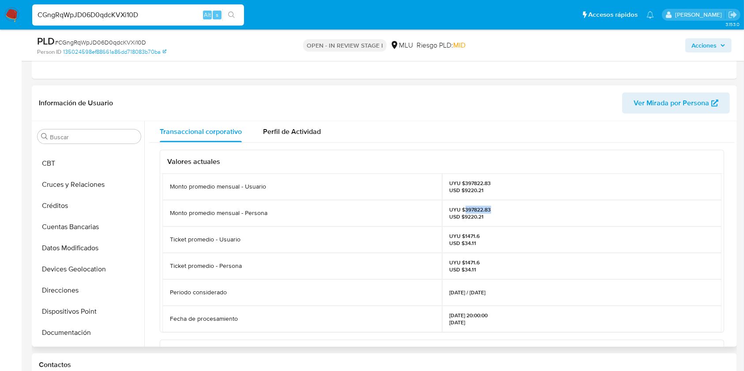
scroll to position [0, 0]
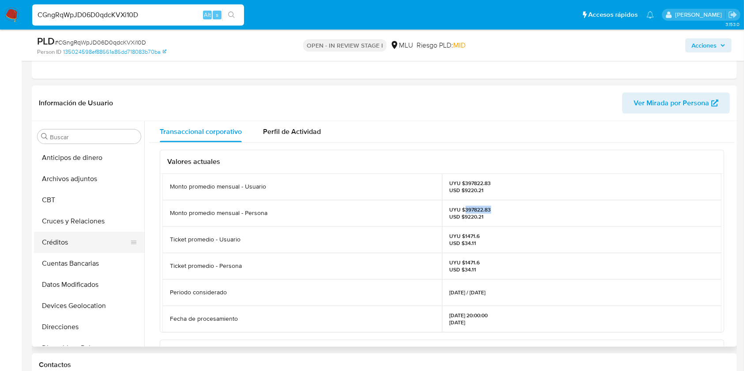
click at [72, 232] on button "Créditos" at bounding box center [85, 242] width 103 height 21
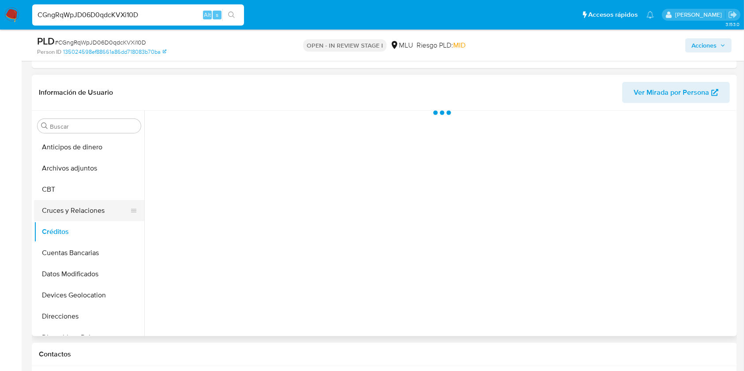
click at [81, 222] on button "Créditos" at bounding box center [89, 231] width 110 height 21
click at [84, 210] on button "Cruces y Relaciones" at bounding box center [85, 210] width 103 height 21
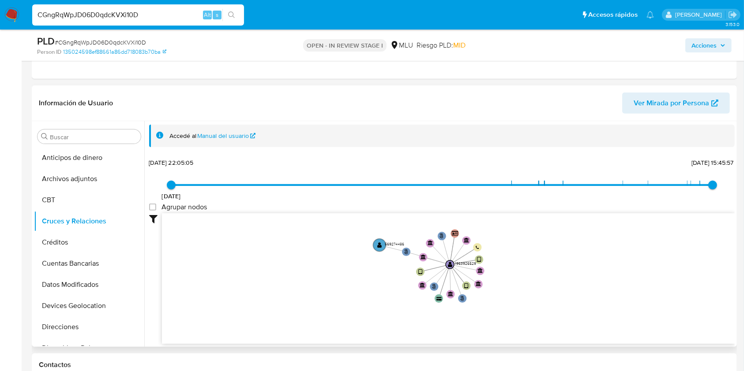
drag, startPoint x: 583, startPoint y: 261, endPoint x: 576, endPoint y: 283, distance: 23.5
click at [576, 283] on icon "phone-d1919b507e1f735c5150eb8beffe142e  user-1963926529  1963926529 person-13…" at bounding box center [448, 278] width 573 height 128
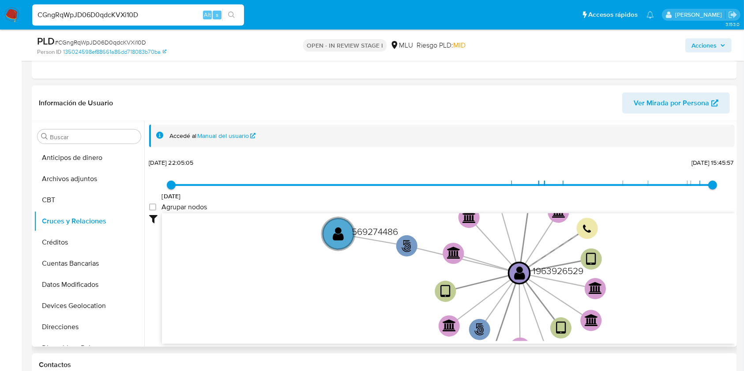
drag, startPoint x: 373, startPoint y: 253, endPoint x: 378, endPoint y: 273, distance: 20.4
click at [378, 273] on icon "phone-d1919b507e1f735c5150eb8beffe142e  user-1963926529  1963926529 person-13…" at bounding box center [448, 278] width 573 height 128
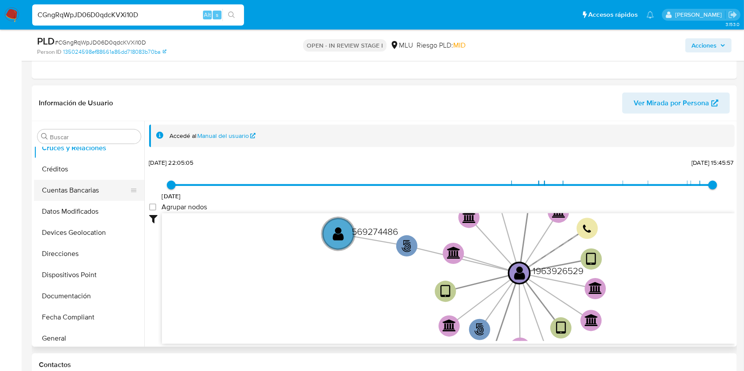
scroll to position [176, 0]
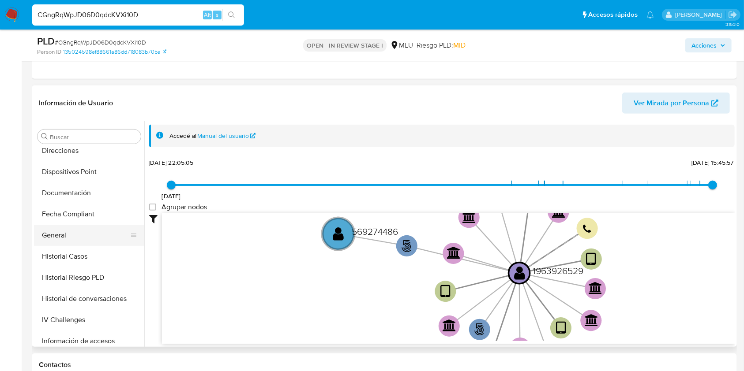
click at [69, 234] on button "General" at bounding box center [85, 235] width 103 height 21
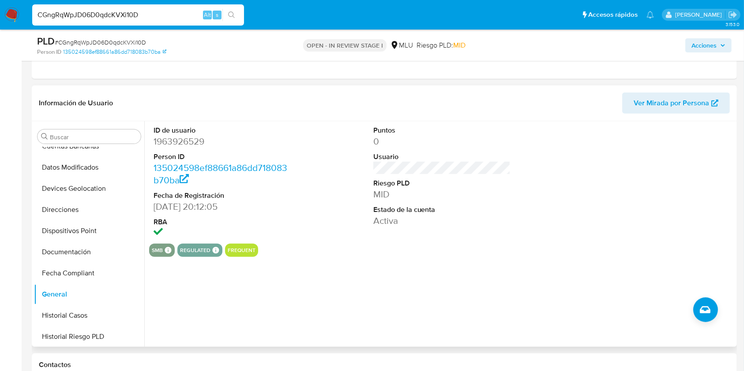
scroll to position [394, 0]
click at [80, 192] on button "KYC" at bounding box center [85, 187] width 103 height 21
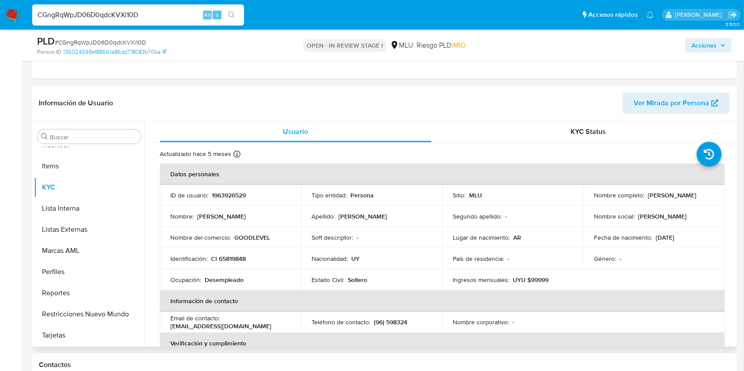
drag, startPoint x: 667, startPoint y: 199, endPoint x: 593, endPoint y: 203, distance: 73.8
click at [594, 199] on div "Nombre completo : Matias Pedro Lugli Ferreira" at bounding box center [654, 195] width 120 height 8
copy p "[PERSON_NAME] [PERSON_NAME]"
drag, startPoint x: 247, startPoint y: 264, endPoint x: 214, endPoint y: 258, distance: 33.6
click at [211, 260] on td "Identificación : CI 65819848" at bounding box center [230, 258] width 141 height 21
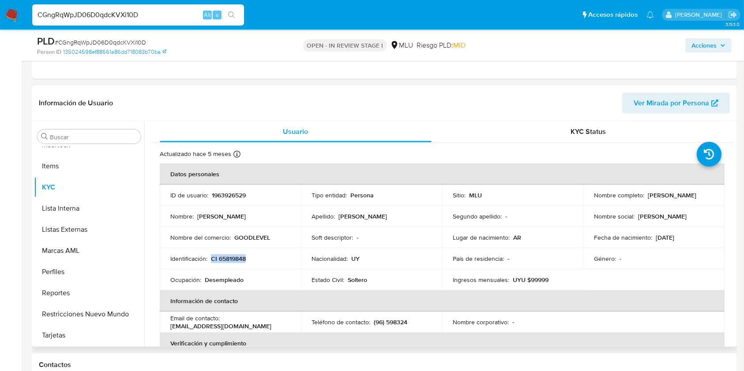
copy p "CI 65819848"
click at [269, 241] on p "GOODLEVEL" at bounding box center [252, 238] width 36 height 8
click at [258, 236] on p "GOODLEVEL" at bounding box center [252, 238] width 36 height 8
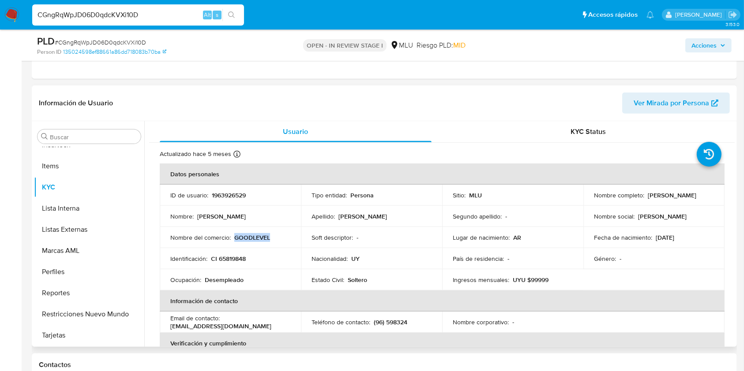
copy p "GOODLEVEL"
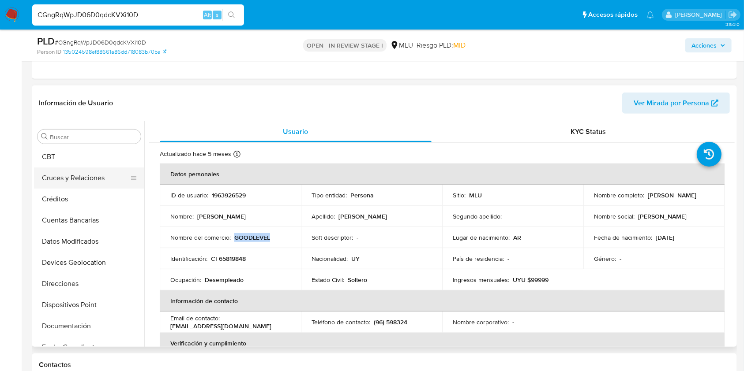
scroll to position [0, 0]
click at [90, 221] on button "Cruces y Relaciones" at bounding box center [85, 221] width 103 height 21
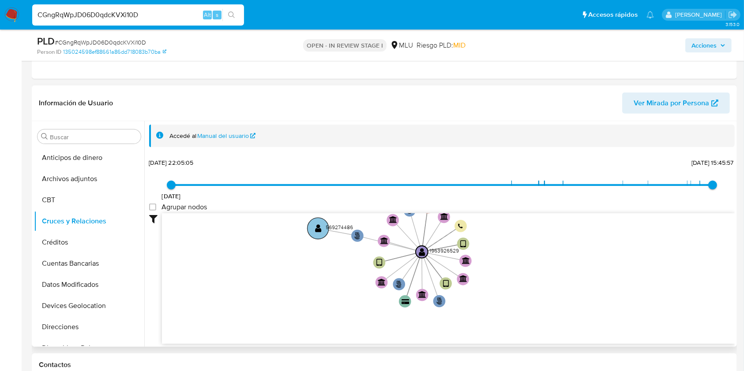
click at [318, 231] on text "" at bounding box center [318, 228] width 7 height 9
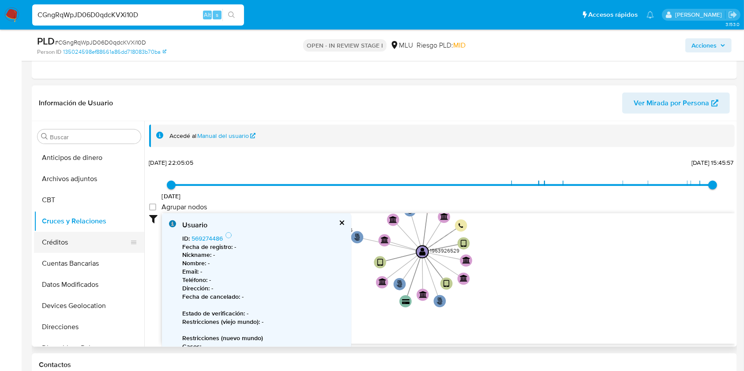
scroll to position [117, 0]
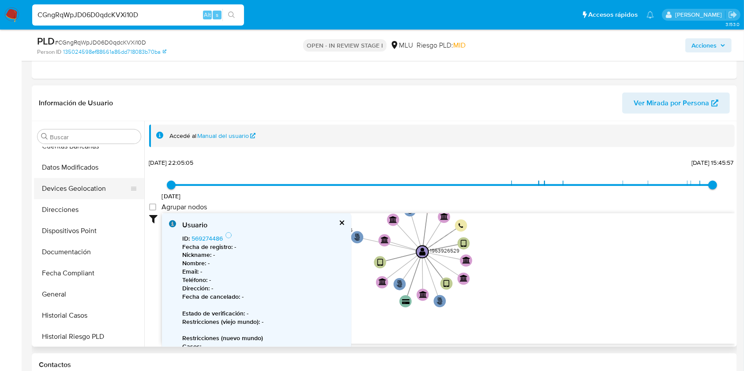
drag, startPoint x: 79, startPoint y: 208, endPoint x: 138, endPoint y: 177, distance: 66.5
click at [79, 208] on button "Direcciones" at bounding box center [89, 209] width 110 height 21
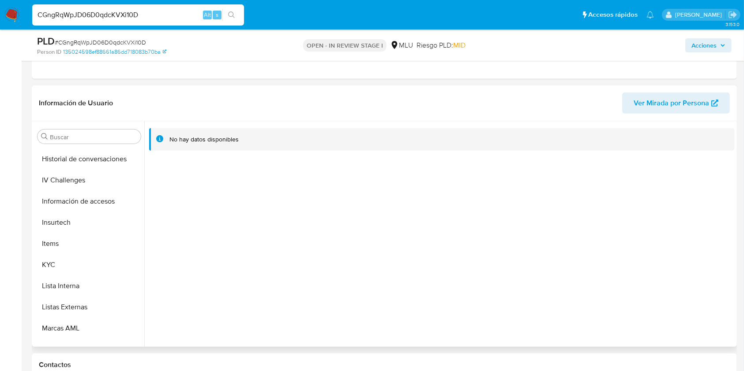
scroll to position [394, 0]
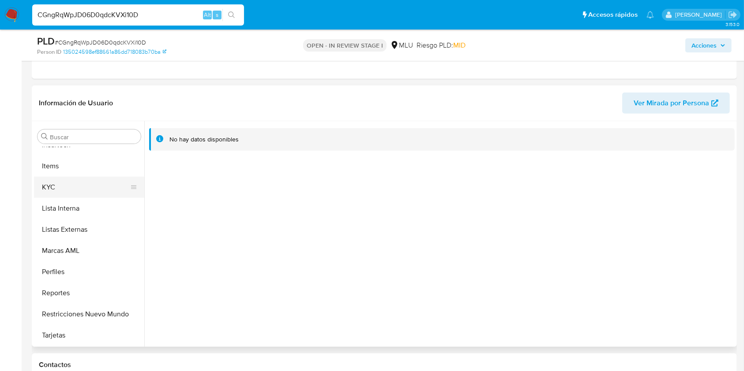
click at [101, 182] on button "KYC" at bounding box center [85, 187] width 103 height 21
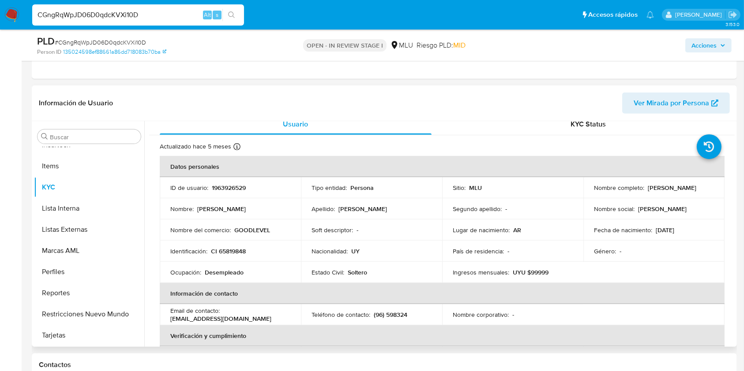
scroll to position [0, 0]
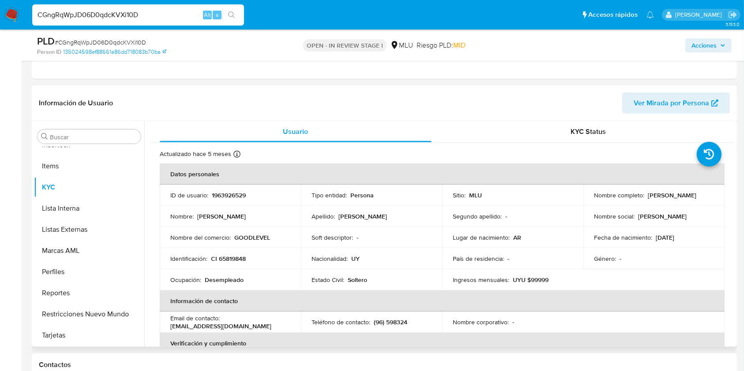
click at [233, 202] on td "ID de usuario : 1963926529" at bounding box center [230, 195] width 141 height 21
click at [239, 195] on p "1963926529" at bounding box center [229, 195] width 34 height 8
copy p "1963926529"
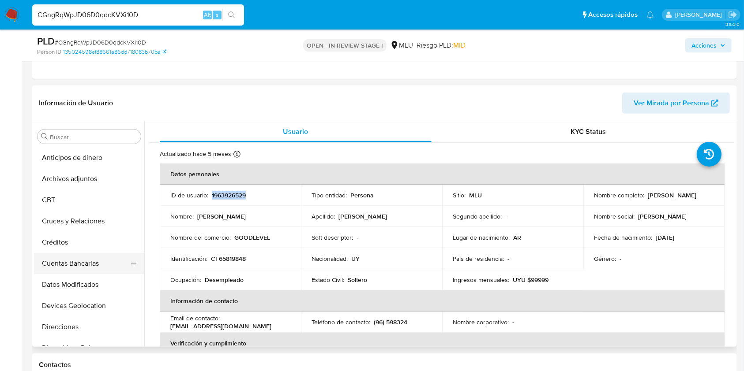
click at [87, 271] on button "Cuentas Bancarias" at bounding box center [85, 263] width 103 height 21
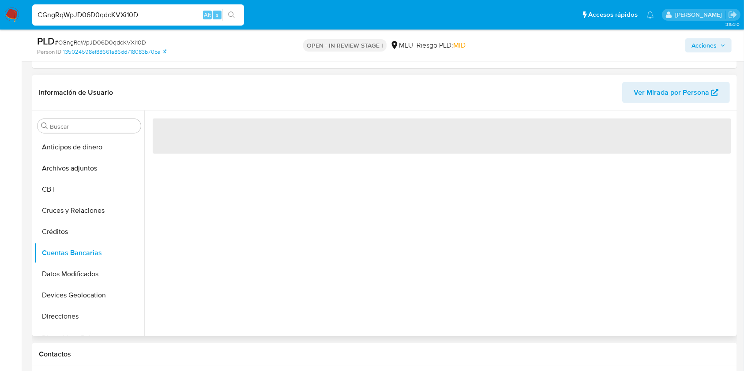
click at [265, 268] on div "‌" at bounding box center [439, 224] width 590 height 226
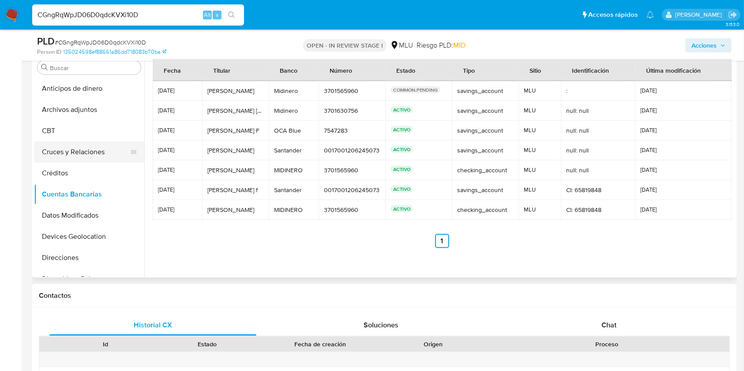
scroll to position [353, 0]
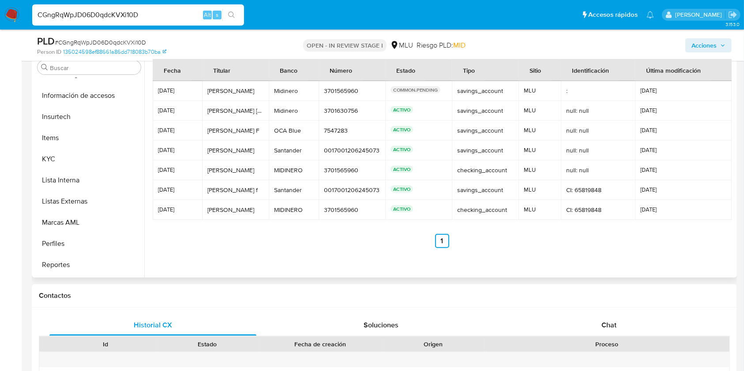
click at [74, 157] on button "KYC" at bounding box center [89, 159] width 110 height 21
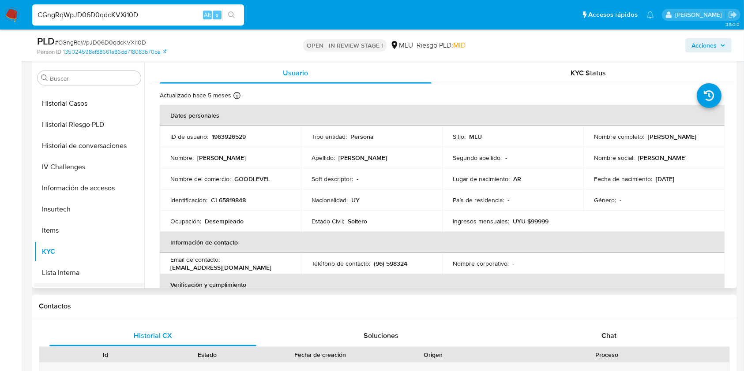
scroll to position [176, 0]
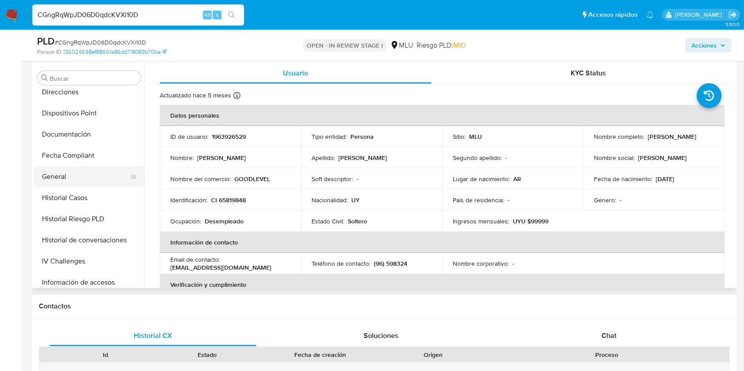
click at [94, 178] on button "General" at bounding box center [85, 176] width 103 height 21
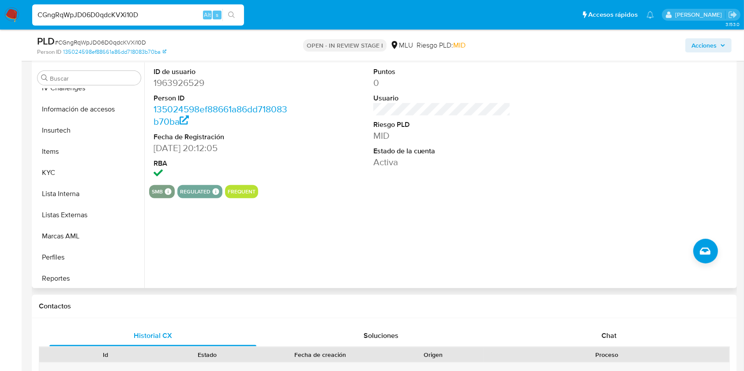
scroll to position [353, 0]
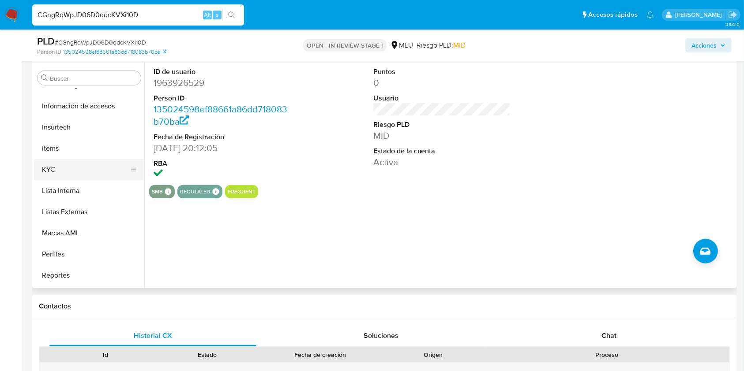
click at [78, 171] on button "KYC" at bounding box center [85, 169] width 103 height 21
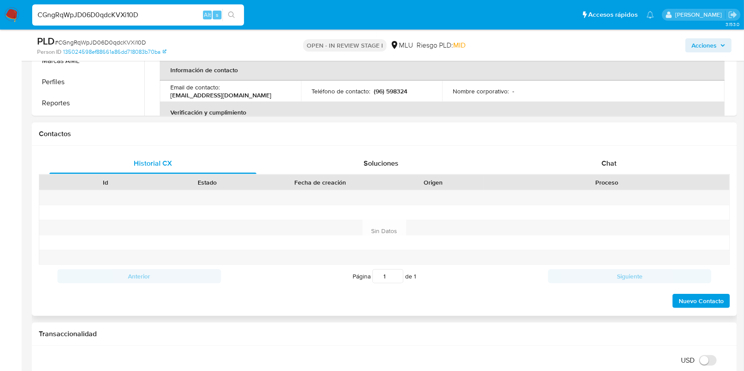
scroll to position [647, 0]
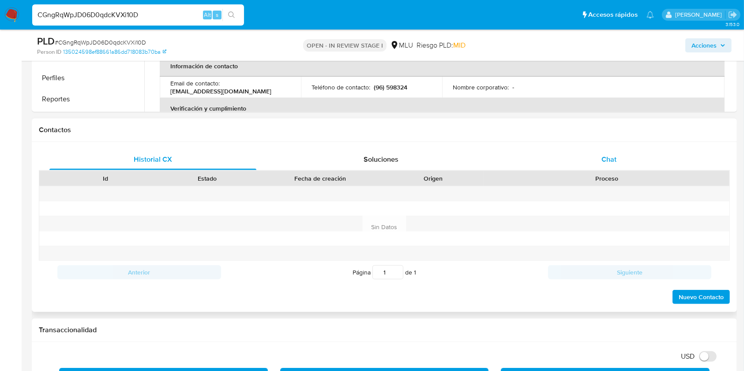
click at [613, 158] on span "Chat" at bounding box center [608, 159] width 15 height 10
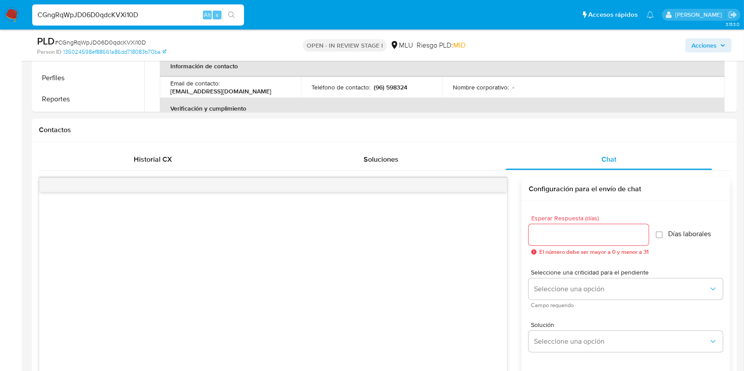
click at [558, 235] on input "Esperar Respuesta (días)" at bounding box center [589, 234] width 120 height 11
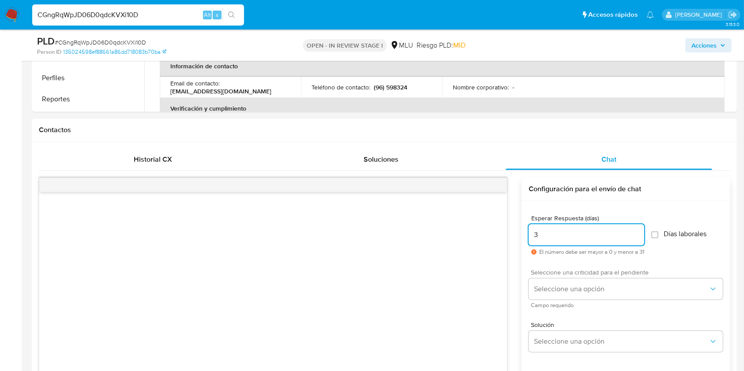
type input "3"
drag, startPoint x: 570, startPoint y: 274, endPoint x: 570, endPoint y: 279, distance: 5.3
click at [570, 275] on span "Seleccione una criticidad para el pendiente" at bounding box center [628, 273] width 194 height 6
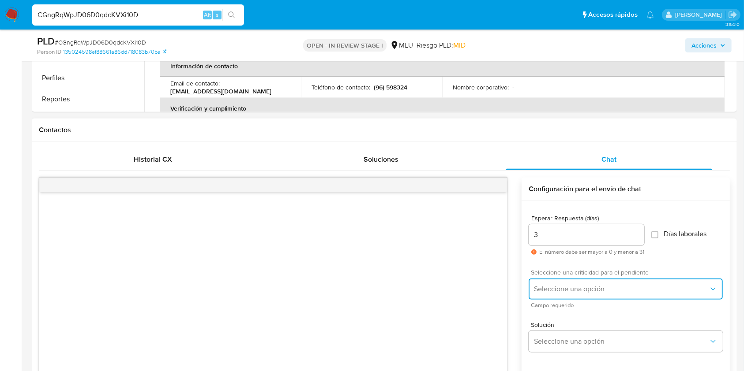
click at [570, 285] on span "Seleccione una opción" at bounding box center [621, 289] width 175 height 9
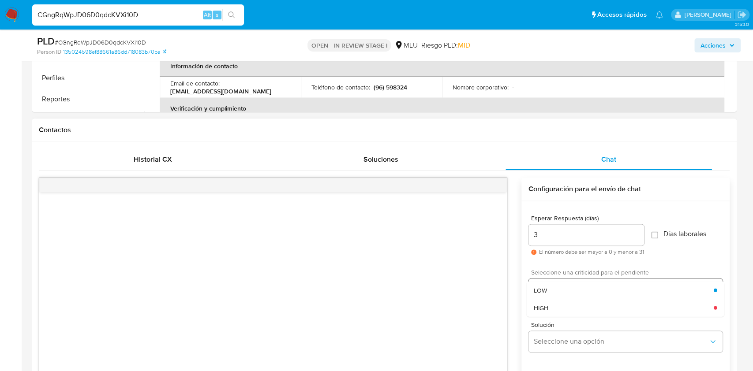
drag, startPoint x: 555, startPoint y: 300, endPoint x: 555, endPoint y: 290, distance: 10.1
click at [555, 299] on div "HIGH" at bounding box center [624, 308] width 180 height 18
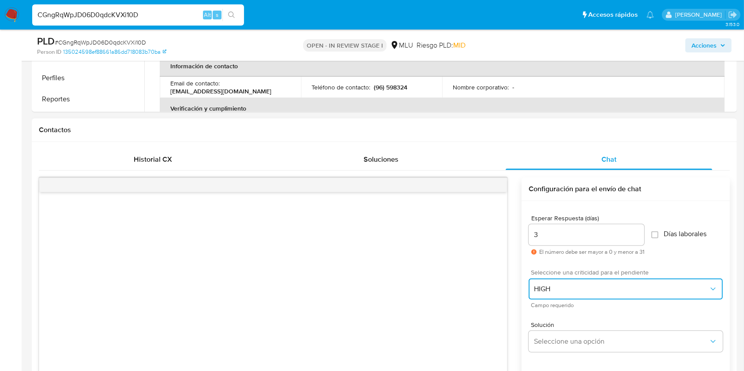
click at [559, 285] on span "HIGH" at bounding box center [621, 289] width 175 height 9
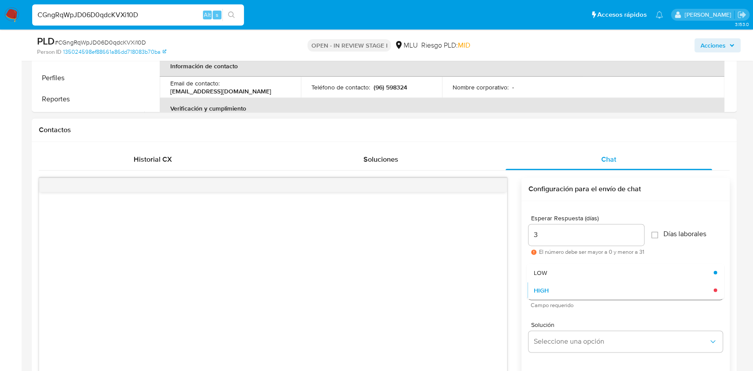
click at [549, 285] on div "HIGH" at bounding box center [624, 290] width 180 height 18
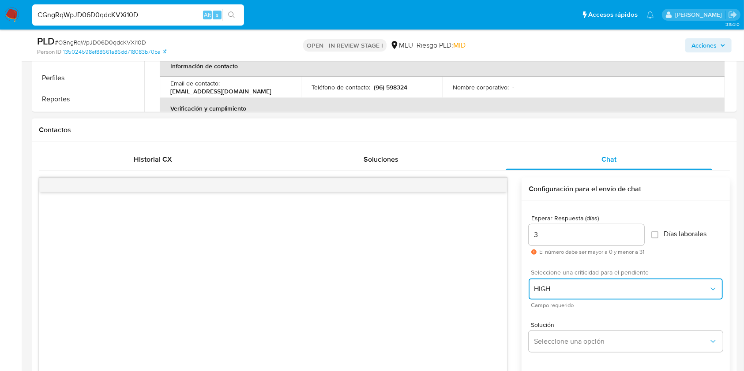
click at [553, 288] on span "HIGH" at bounding box center [621, 289] width 175 height 9
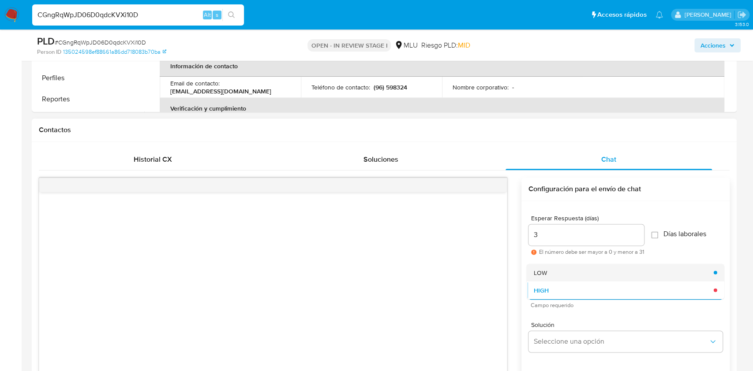
click at [548, 270] on div "LOW" at bounding box center [624, 273] width 180 height 18
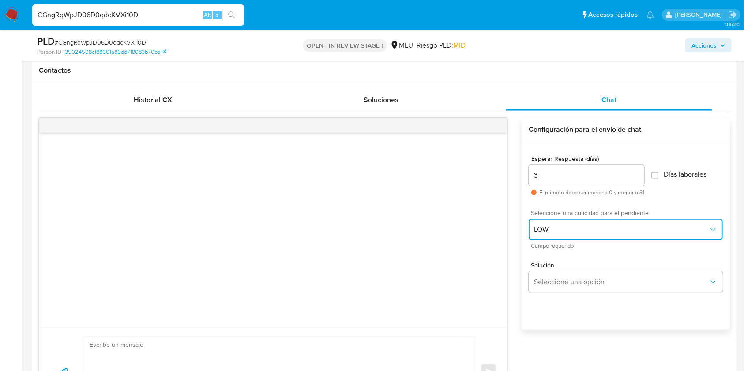
scroll to position [765, 0]
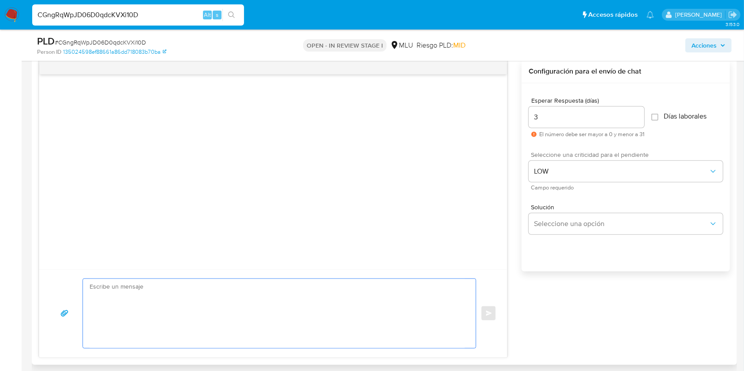
click at [332, 301] on textarea at bounding box center [277, 313] width 375 height 69
paste textarea "Buenos días Matias, Te contactamos ya que necesitamos verificar algunos datos. …"
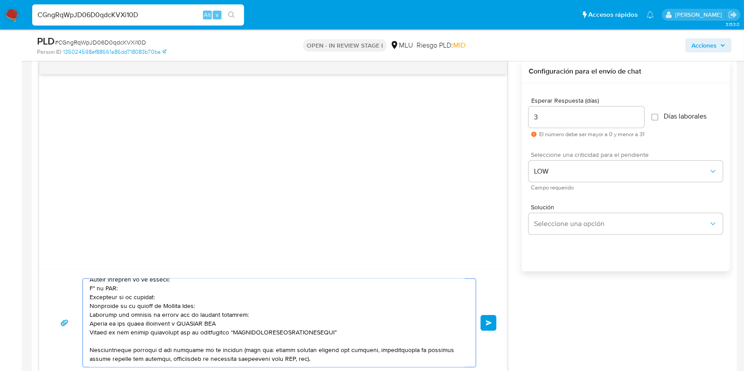
scroll to position [59, 0]
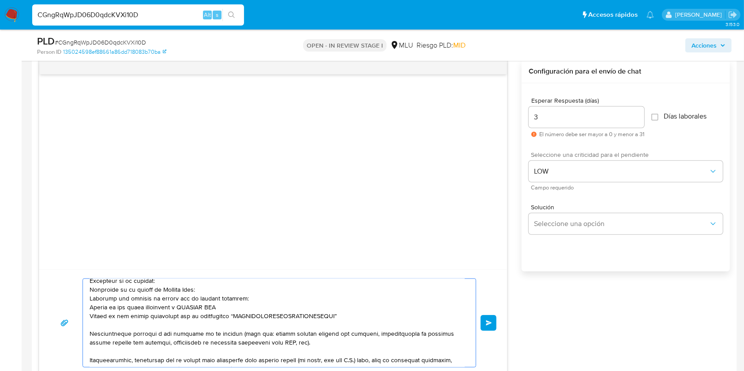
click at [245, 299] on textarea at bounding box center [277, 323] width 375 height 88
click at [196, 285] on textarea at bounding box center [277, 323] width 375 height 88
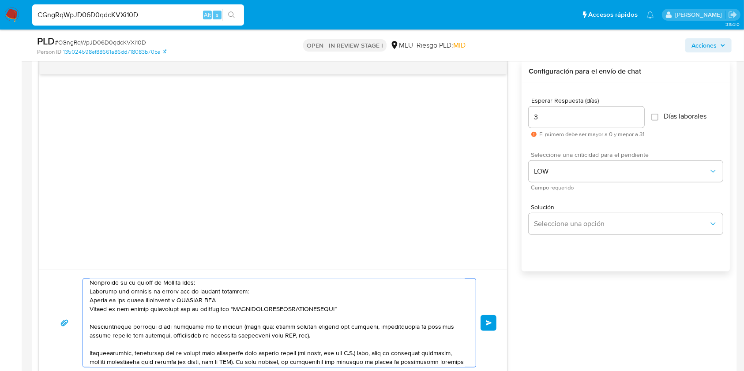
scroll to position [56, 0]
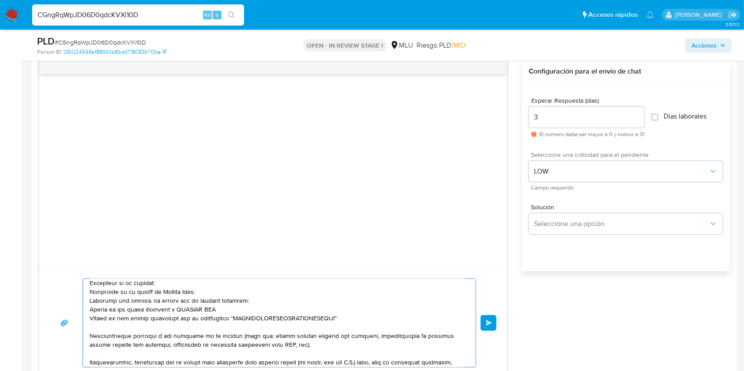
click at [364, 324] on textarea at bounding box center [277, 323] width 375 height 88
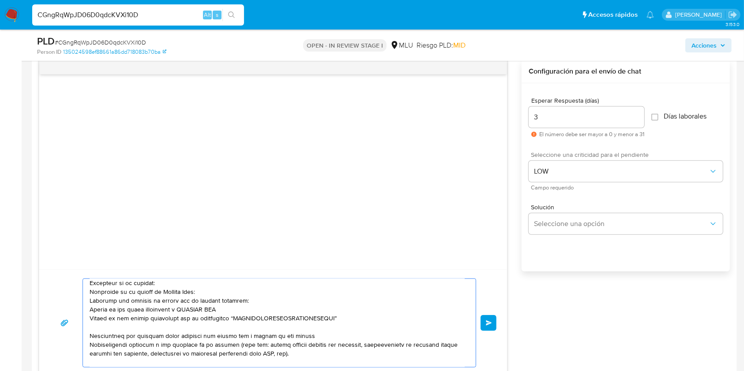
type textarea "Buenos días Matias, Te contactamos ya que necesitamos verificar algunos datos. …"
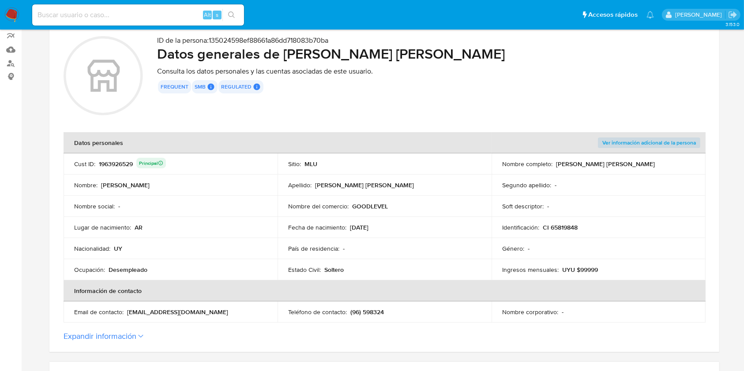
scroll to position [59, 0]
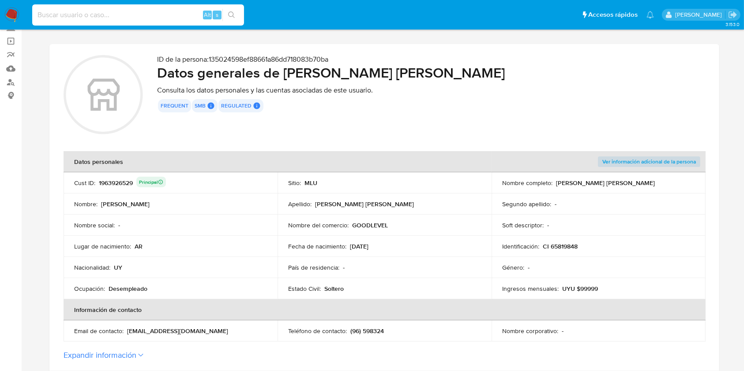
click at [176, 18] on input at bounding box center [138, 14] width 212 height 11
paste input "236959347"
type input "236959347"
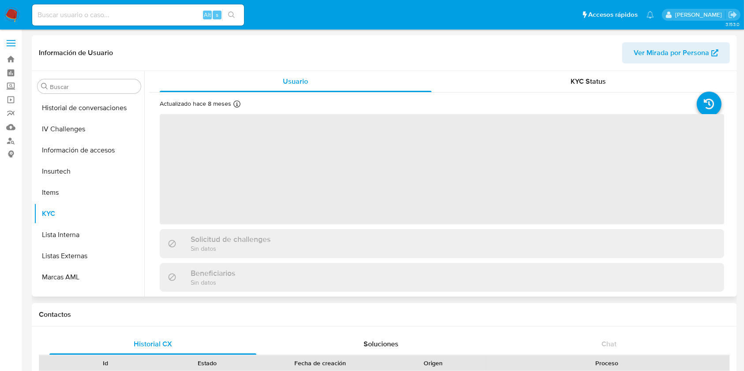
scroll to position [394, 0]
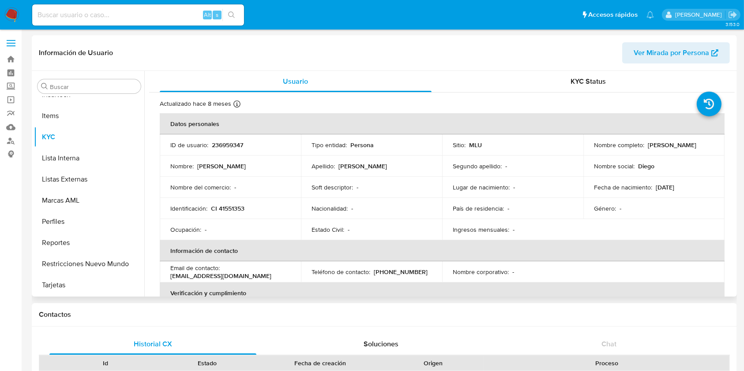
select select "10"
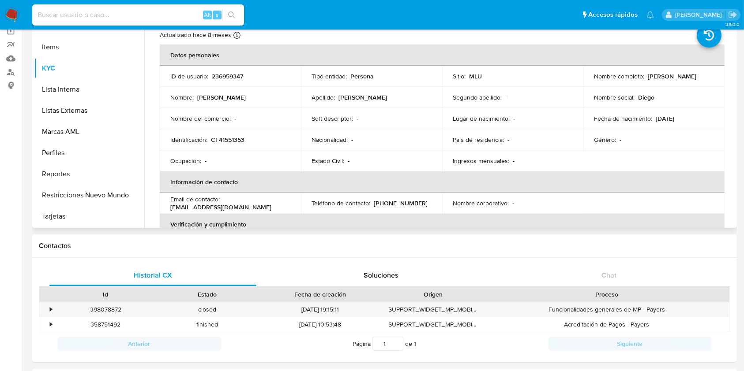
scroll to position [0, 0]
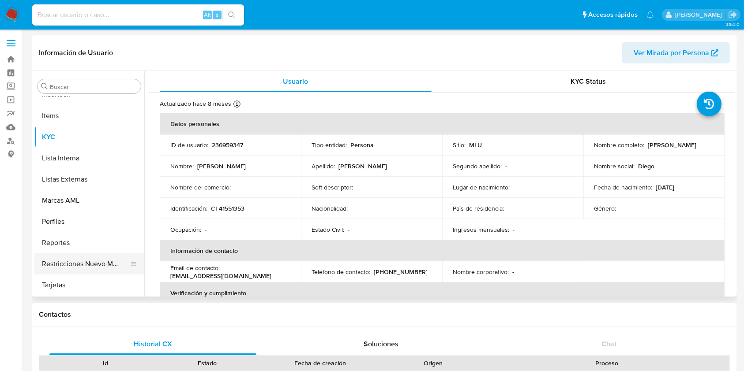
click at [95, 261] on button "Restricciones Nuevo Mundo" at bounding box center [85, 264] width 103 height 21
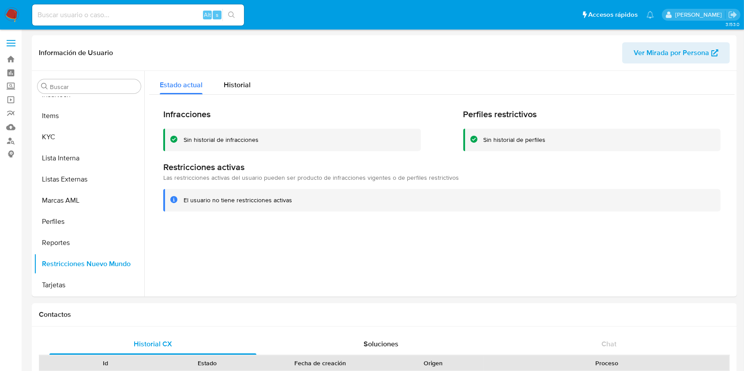
click at [104, 21] on div "Alt s" at bounding box center [138, 14] width 212 height 21
click at [107, 12] on input at bounding box center [138, 14] width 212 height 11
paste input "236959347"
click at [82, 147] on button "KYC" at bounding box center [85, 137] width 103 height 21
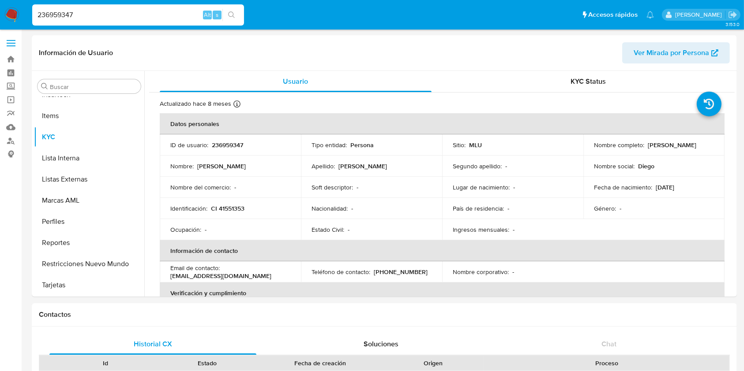
drag, startPoint x: 690, startPoint y: 149, endPoint x: 585, endPoint y: 153, distance: 105.1
click at [589, 152] on td "Nombre completo : [PERSON_NAME]" at bounding box center [653, 145] width 141 height 21
copy p "[PERSON_NAME]"
drag, startPoint x: 246, startPoint y: 206, endPoint x: 211, endPoint y: 209, distance: 35.0
click at [211, 209] on div "Identificación : CI 41551353" at bounding box center [230, 209] width 120 height 8
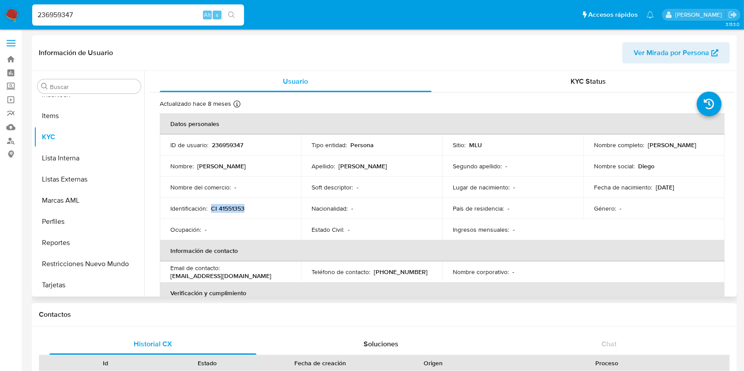
copy p "CI 41551353"
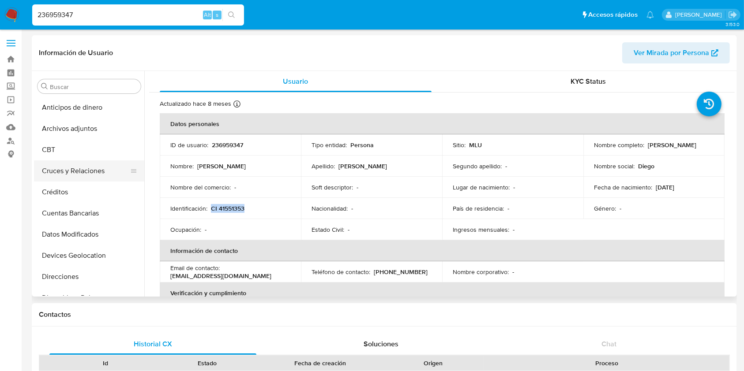
click at [87, 171] on button "Cruces y Relaciones" at bounding box center [85, 171] width 103 height 21
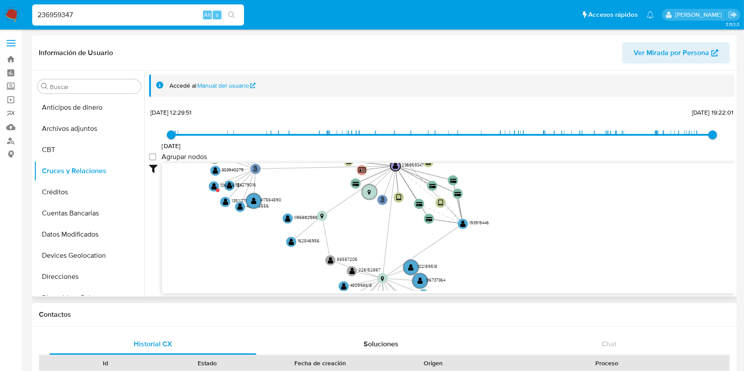
drag, startPoint x: 398, startPoint y: 233, endPoint x: 340, endPoint y: 185, distance: 74.9
click at [340, 185] on icon "user-236959347  236959347 person-6190a3504b8714ceed94f787d4ed0fed  device-637…" at bounding box center [448, 227] width 573 height 128
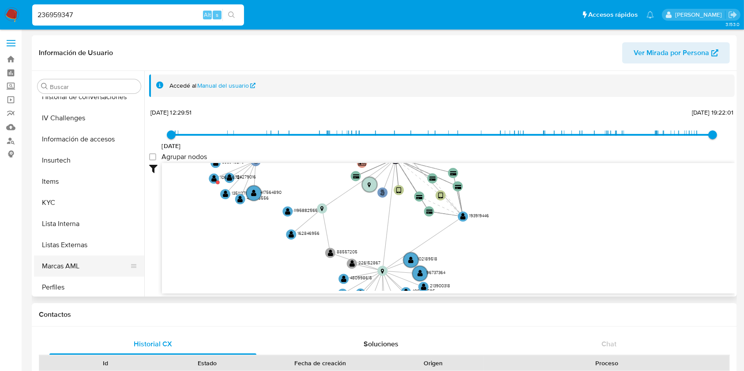
scroll to position [394, 0]
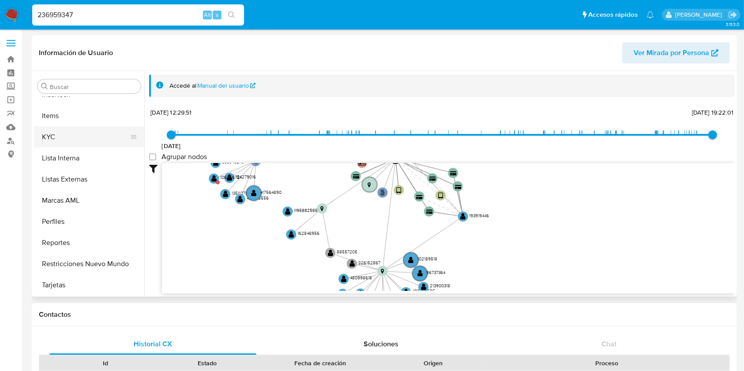
click at [74, 136] on button "KYC" at bounding box center [85, 137] width 103 height 21
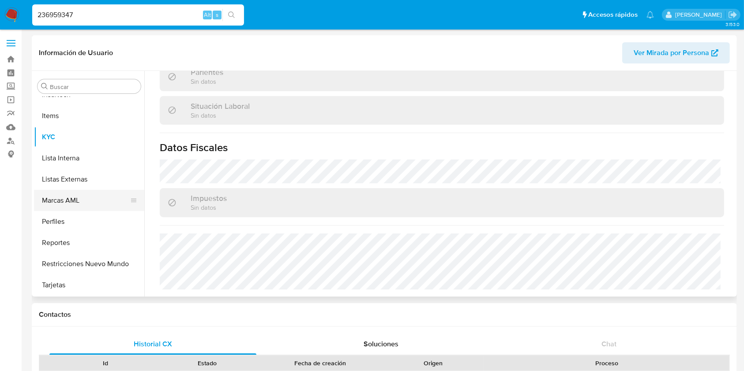
scroll to position [100, 0]
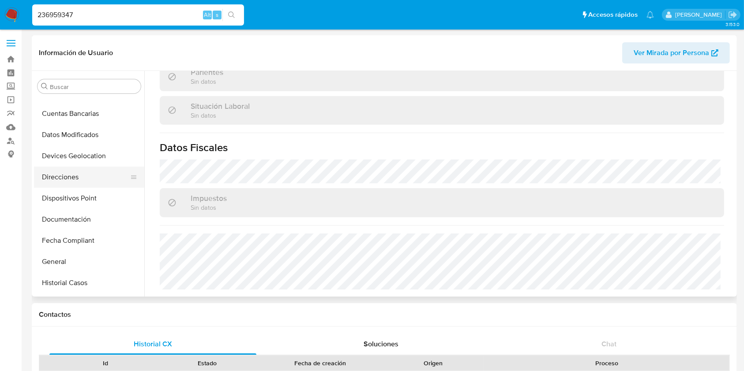
drag, startPoint x: 101, startPoint y: 180, endPoint x: 113, endPoint y: 167, distance: 17.8
click at [101, 179] on button "Direcciones" at bounding box center [85, 177] width 103 height 21
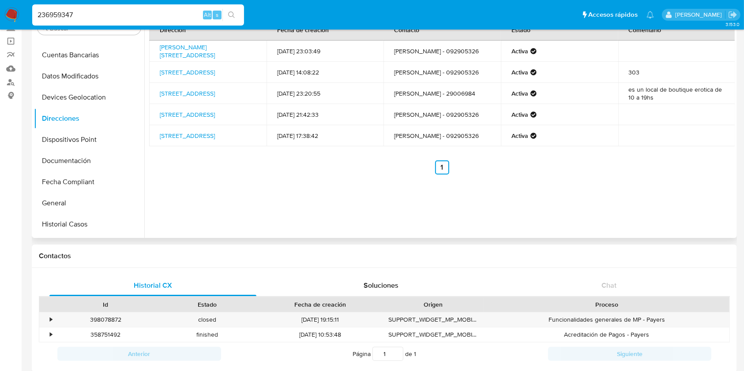
scroll to position [0, 0]
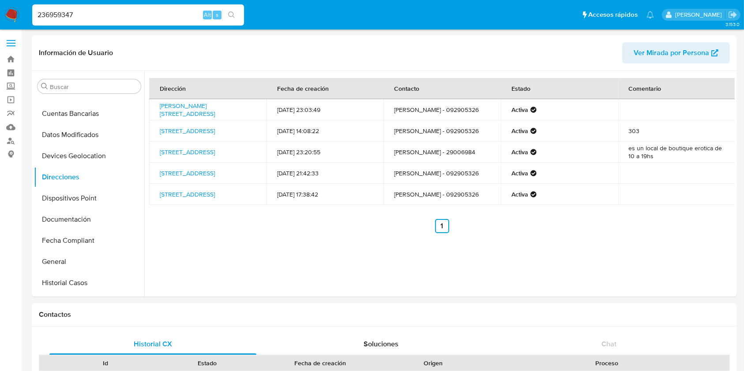
click at [145, 11] on input "236959347" at bounding box center [138, 14] width 212 height 11
paste input "64712244"
type input "64712244"
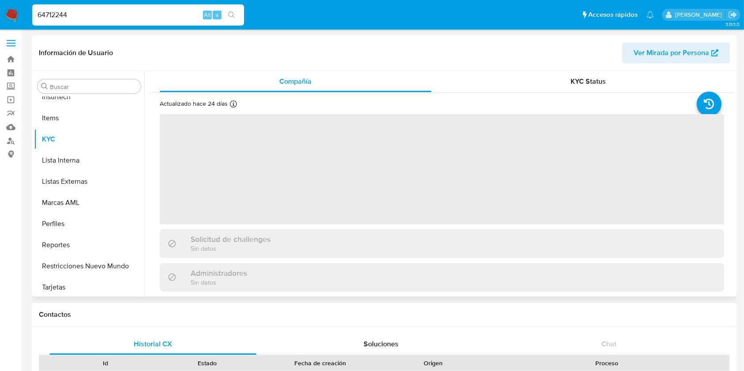
scroll to position [394, 0]
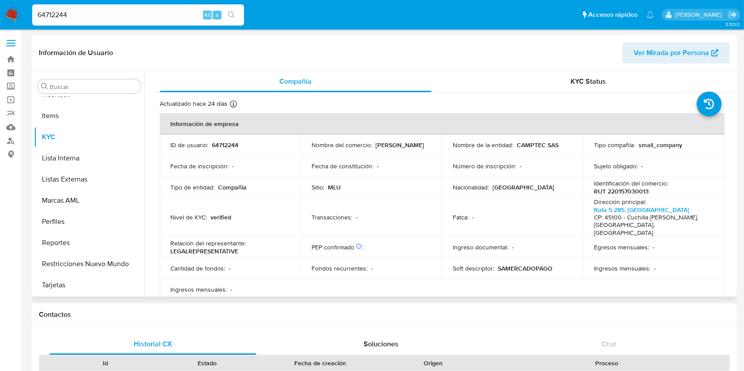
select select "10"
click at [533, 139] on td "Nombre de la entidad : CAMPTEC SAS" at bounding box center [512, 145] width 141 height 21
click at [533, 146] on p "CAMPTEC SAS" at bounding box center [538, 145] width 42 height 8
copy p "CAMPTEC"
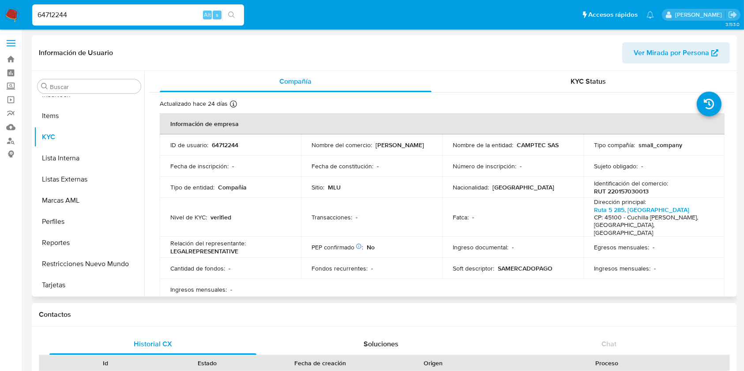
click at [615, 192] on p "RUT 220157030013" at bounding box center [621, 192] width 55 height 8
drag, startPoint x: 643, startPoint y: 196, endPoint x: 648, endPoint y: 194, distance: 5.3
click at [645, 196] on td "Identificación del comercio : RUT 220157030013" at bounding box center [653, 187] width 141 height 21
drag, startPoint x: 648, startPoint y: 191, endPoint x: 589, endPoint y: 193, distance: 59.1
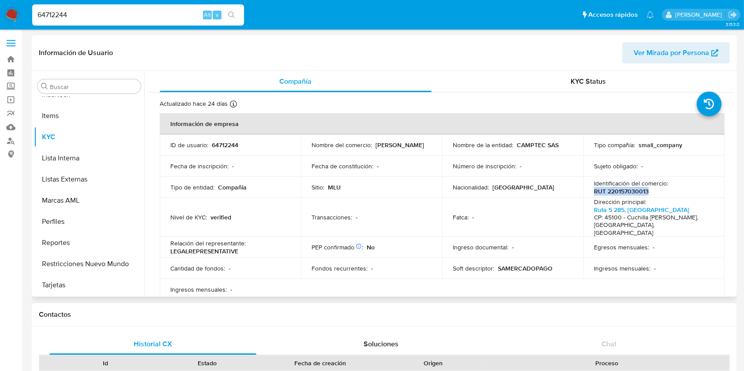
click at [589, 193] on td "Identificación del comercio : RUT 220157030013" at bounding box center [653, 187] width 141 height 21
copy p "RUT 220157030013"
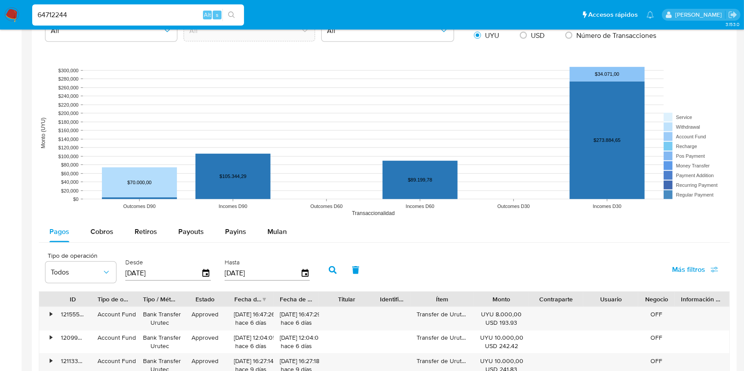
scroll to position [647, 0]
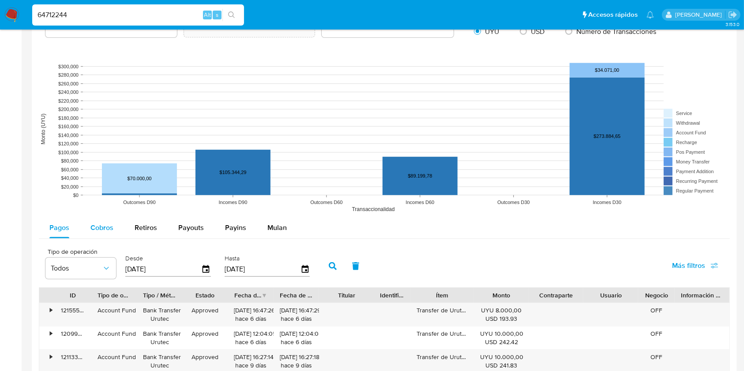
click at [115, 227] on button "Cobros" at bounding box center [102, 228] width 44 height 21
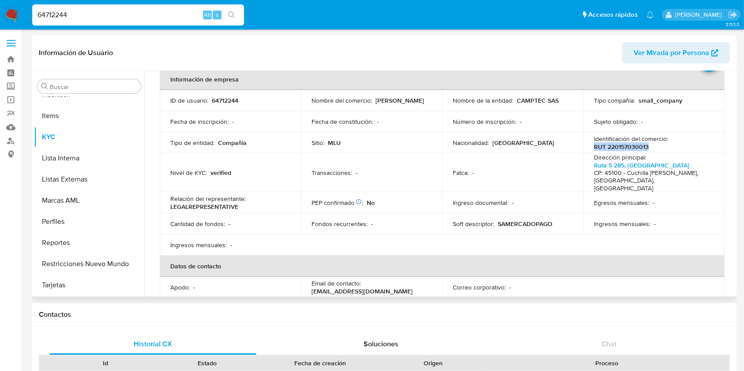
scroll to position [0, 0]
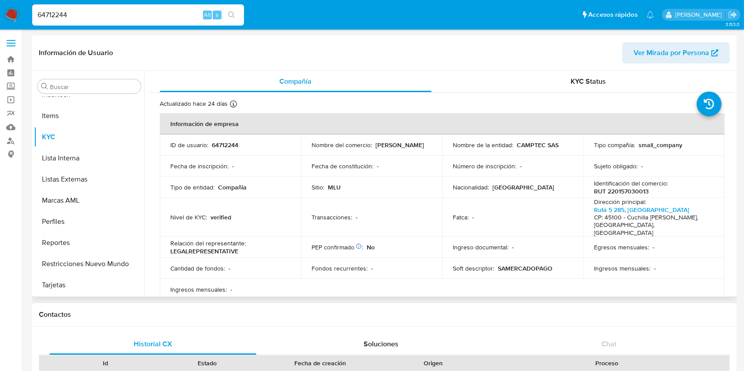
click at [536, 146] on p "CAMPTEC SAS" at bounding box center [538, 145] width 42 height 8
copy p "CAMPTEC"
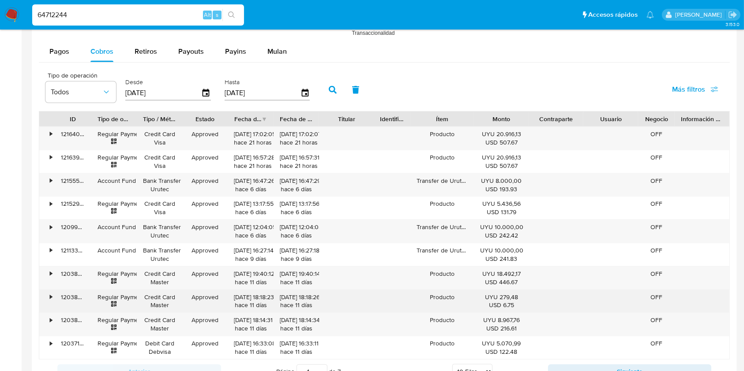
scroll to position [941, 0]
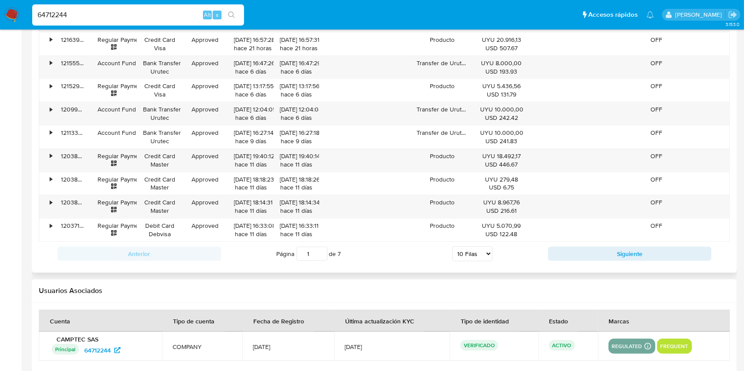
click at [473, 256] on select "5 Filas 10 Filas 20 Filas 25 Filas 50 Filas 100 Filas" at bounding box center [472, 254] width 40 height 15
select select "100"
click at [452, 247] on select "5 Filas 10 Filas 20 Filas 25 Filas 50 Filas 100 Filas" at bounding box center [472, 254] width 40 height 15
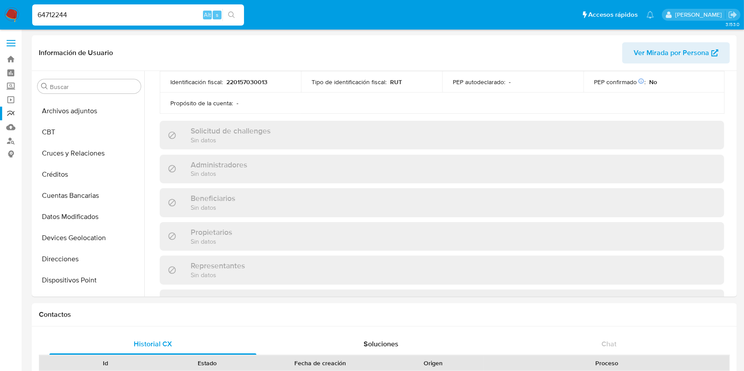
scroll to position [0, 0]
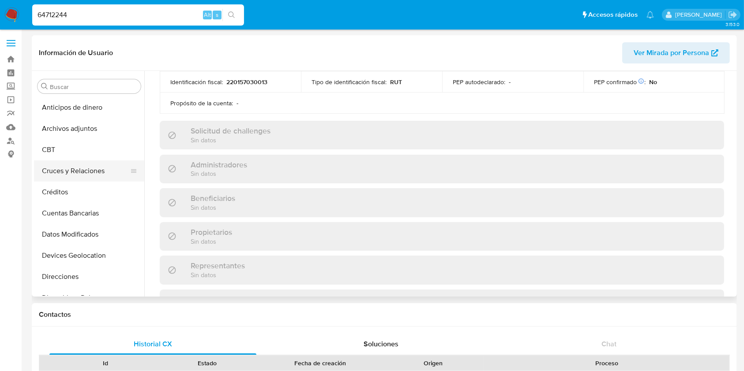
click at [49, 165] on button "Cruces y Relaciones" at bounding box center [85, 171] width 103 height 21
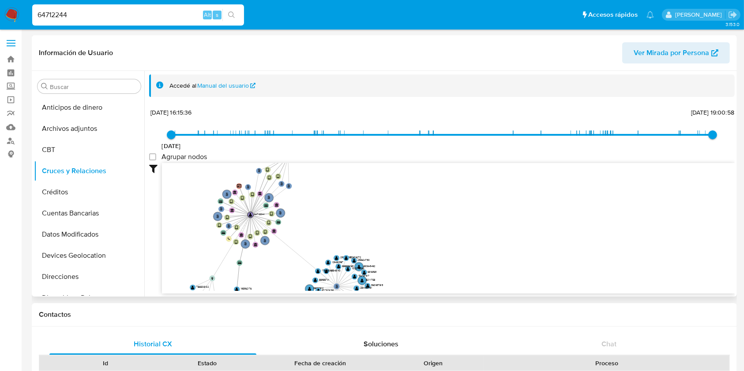
drag, startPoint x: 483, startPoint y: 236, endPoint x: 475, endPoint y: 279, distance: 43.6
click at [475, 279] on icon "user-64712244  64712244 phone-d9d8b302eabc44e0cf930e5905df95c4  person-1ff7e5…" at bounding box center [448, 227] width 573 height 128
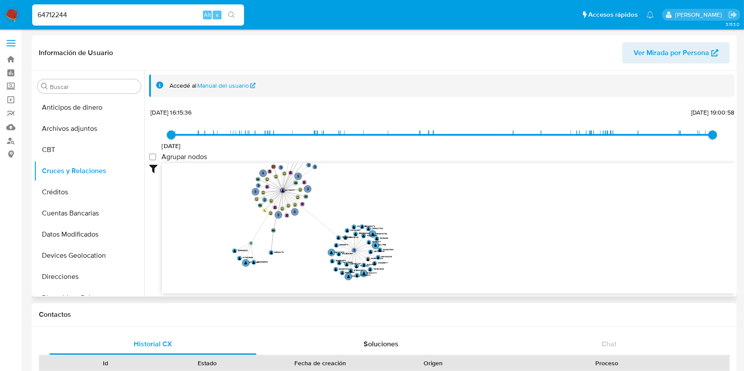
drag, startPoint x: 413, startPoint y: 215, endPoint x: 412, endPoint y: 202, distance: 13.7
click at [412, 202] on icon "user-64712244  64712244 phone-d9d8b302eabc44e0cf930e5905df95c4  person-1ff7e5…" at bounding box center [448, 227] width 573 height 128
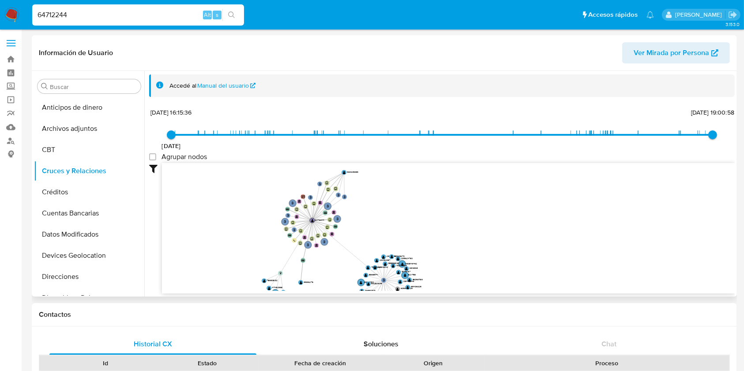
drag, startPoint x: 413, startPoint y: 220, endPoint x: 441, endPoint y: 232, distance: 30.2
click at [441, 232] on icon "user-64712244  64712244 phone-d9d8b302eabc44e0cf930e5905df95c4  person-1ff7e5…" at bounding box center [448, 227] width 573 height 128
drag, startPoint x: 144, startPoint y: 13, endPoint x: 13, endPoint y: 12, distance: 131.5
click at [15, 12] on nav "Pausado Ver notificaciones 64712244 Alt s Accesos rápidos Presiona las siguient…" at bounding box center [372, 15] width 744 height 30
paste input
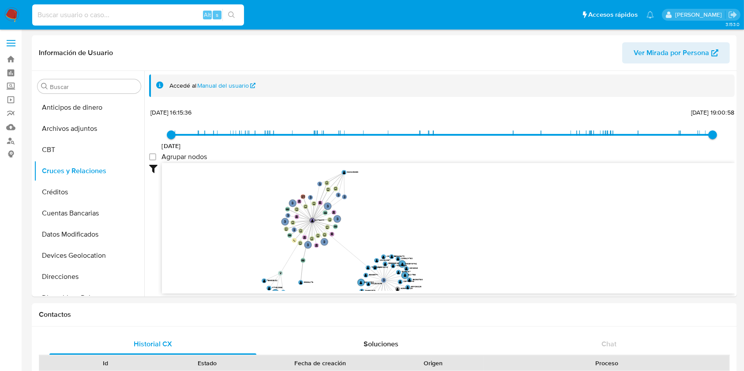
click at [105, 17] on input at bounding box center [138, 14] width 212 height 11
paste input "236959347"
type input "236959347"
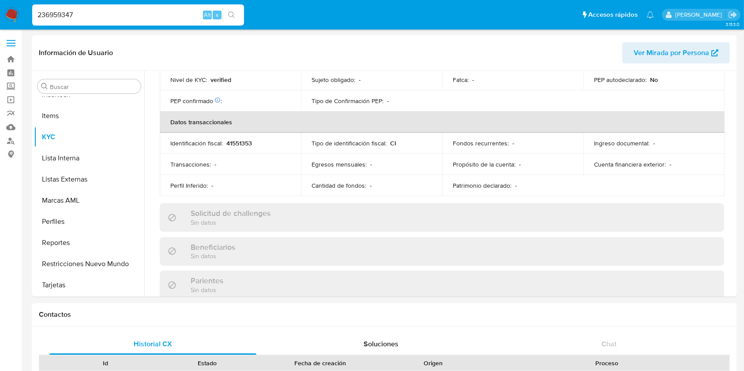
scroll to position [443, 0]
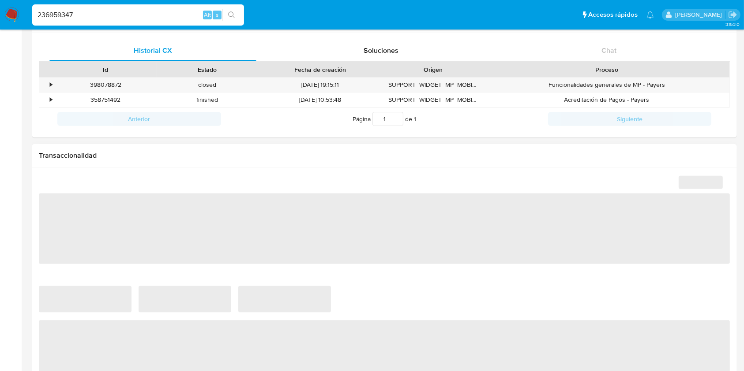
select select "10"
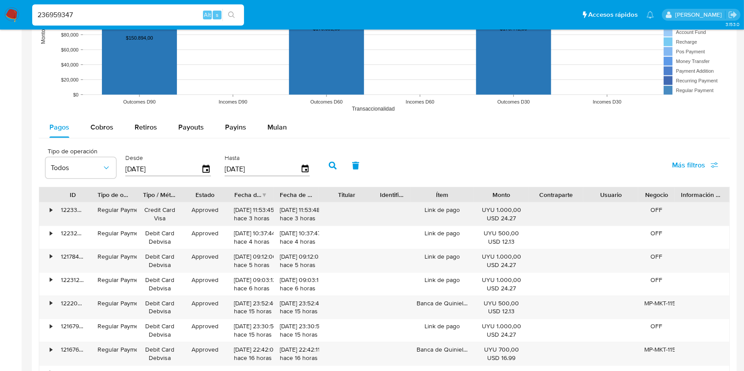
scroll to position [706, 0]
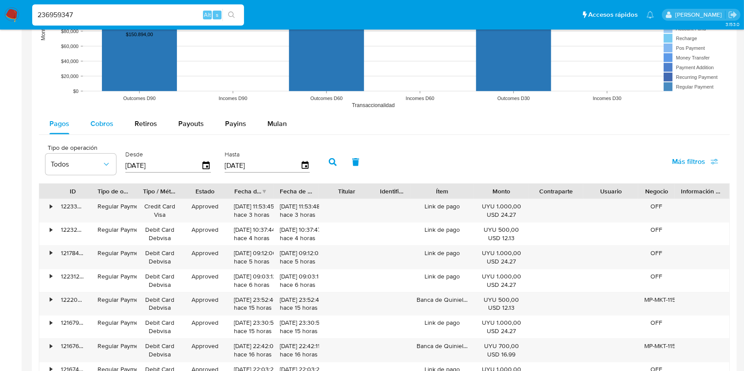
click at [97, 122] on span "Cobros" at bounding box center [101, 124] width 23 height 10
select select "10"
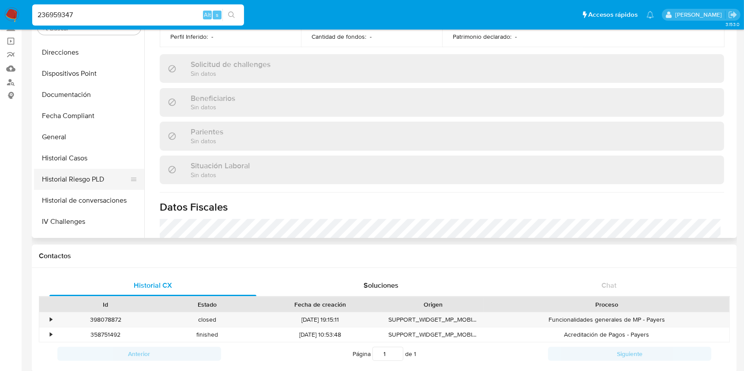
scroll to position [159, 0]
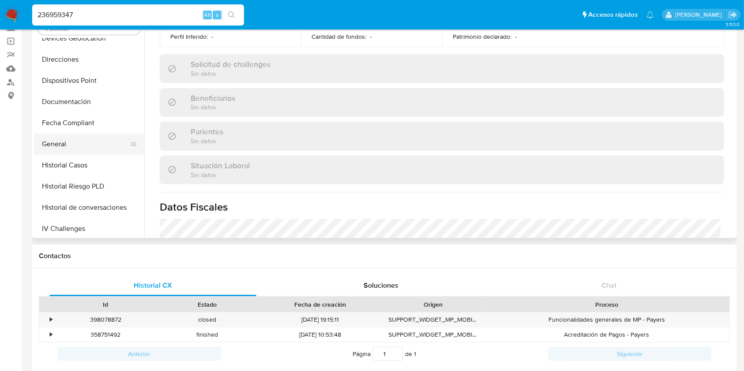
click at [84, 152] on button "General" at bounding box center [85, 144] width 103 height 21
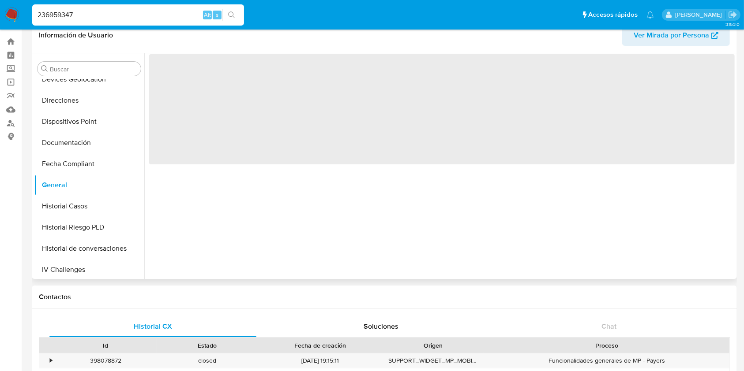
scroll to position [0, 0]
